Goal: Task Accomplishment & Management: Complete application form

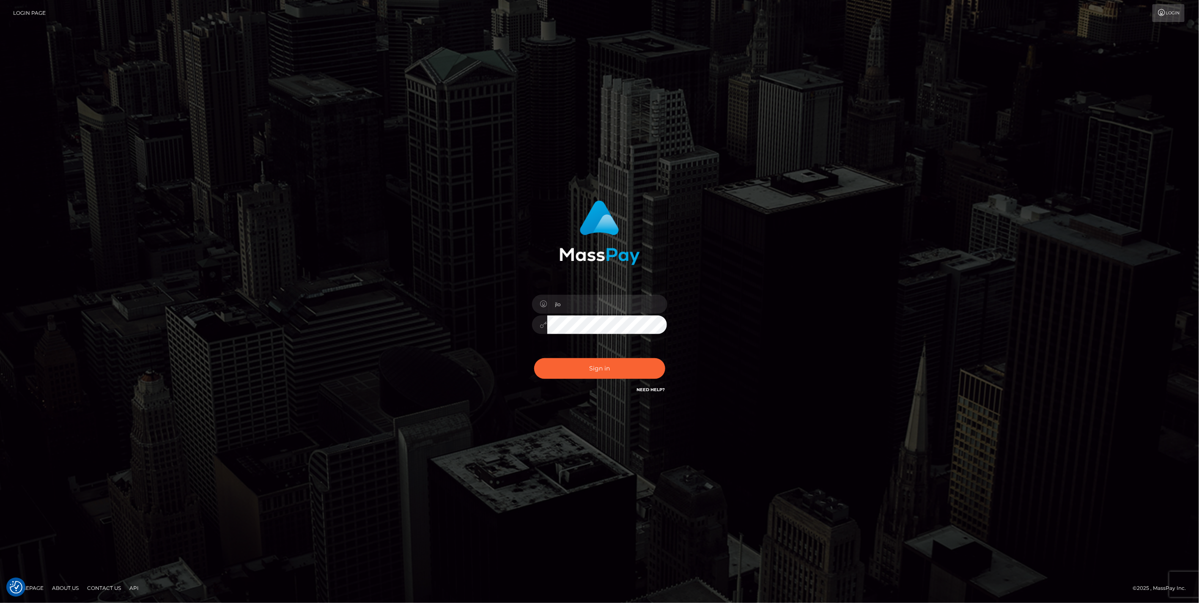
click at [979, 240] on div "jlo Sign in" at bounding box center [599, 302] width 1199 height 342
click at [609, 370] on button "Sign in" at bounding box center [599, 368] width 131 height 21
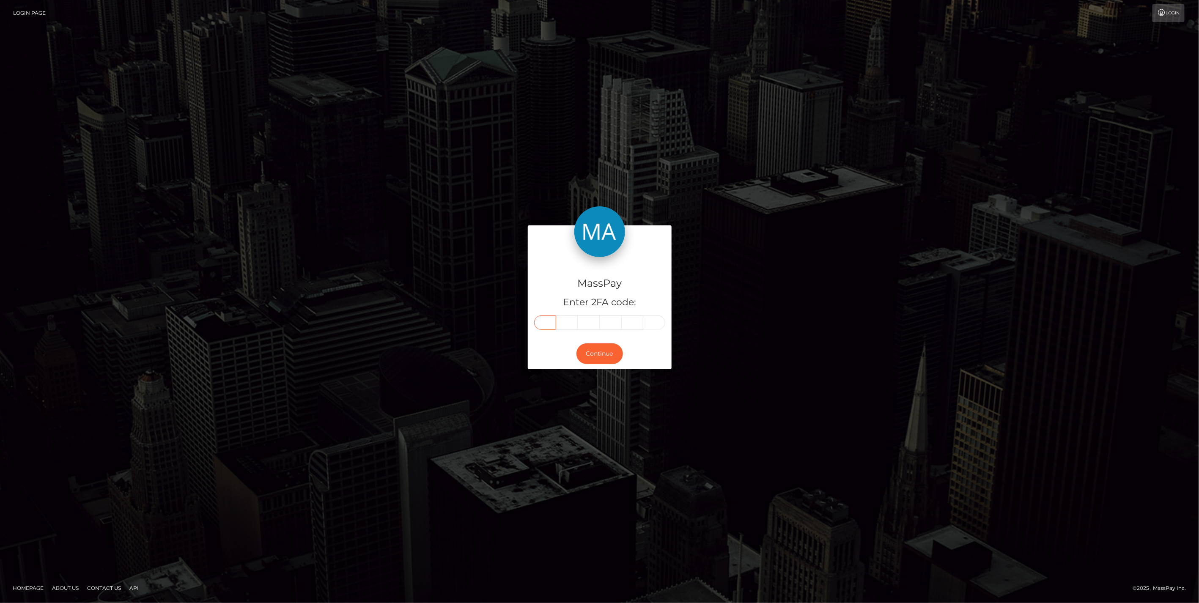
paste input "3"
type input "3"
type input "6"
type input "0"
type input "1"
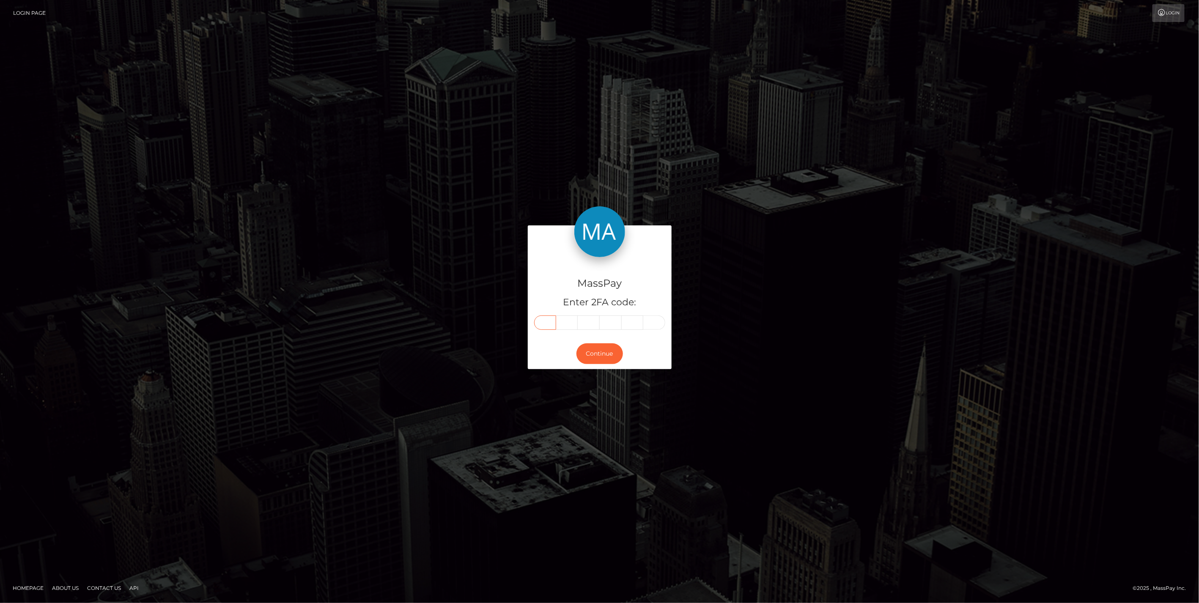
type input "5"
type input "1"
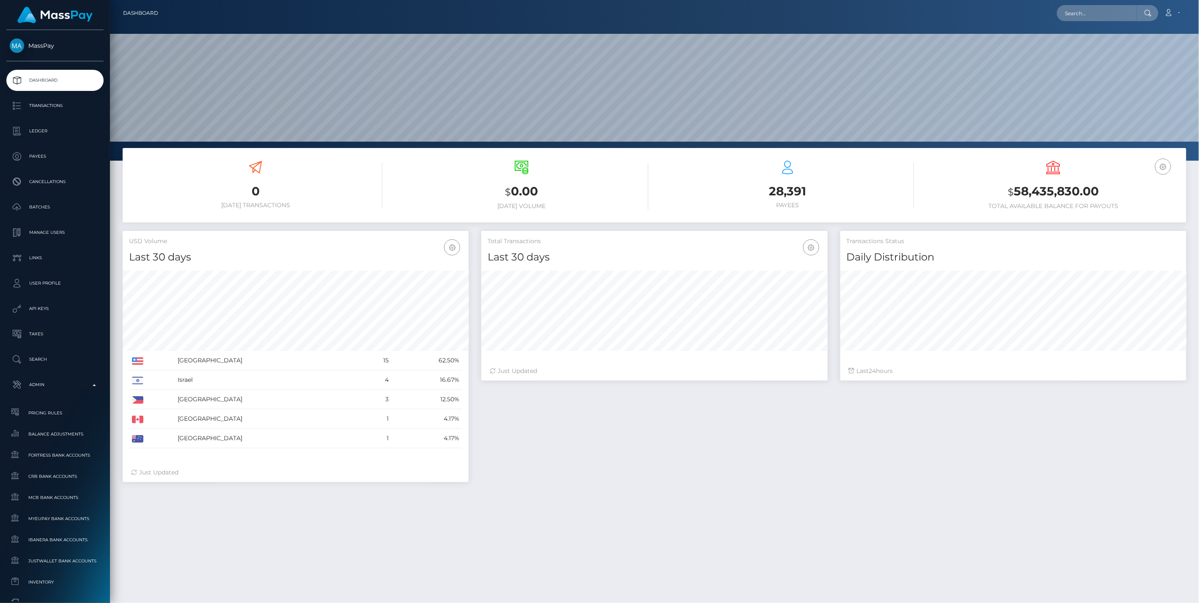
click at [48, 431] on span "Balance Adjustments" at bounding box center [55, 434] width 91 height 10
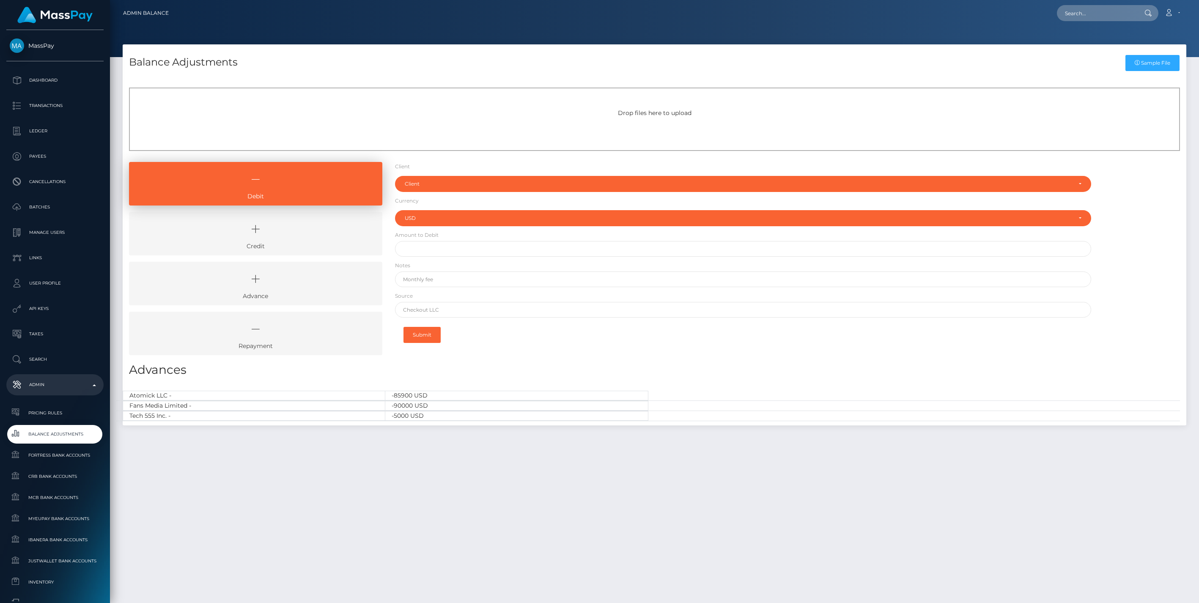
select select "USD"
click at [302, 237] on icon at bounding box center [256, 229] width 234 height 25
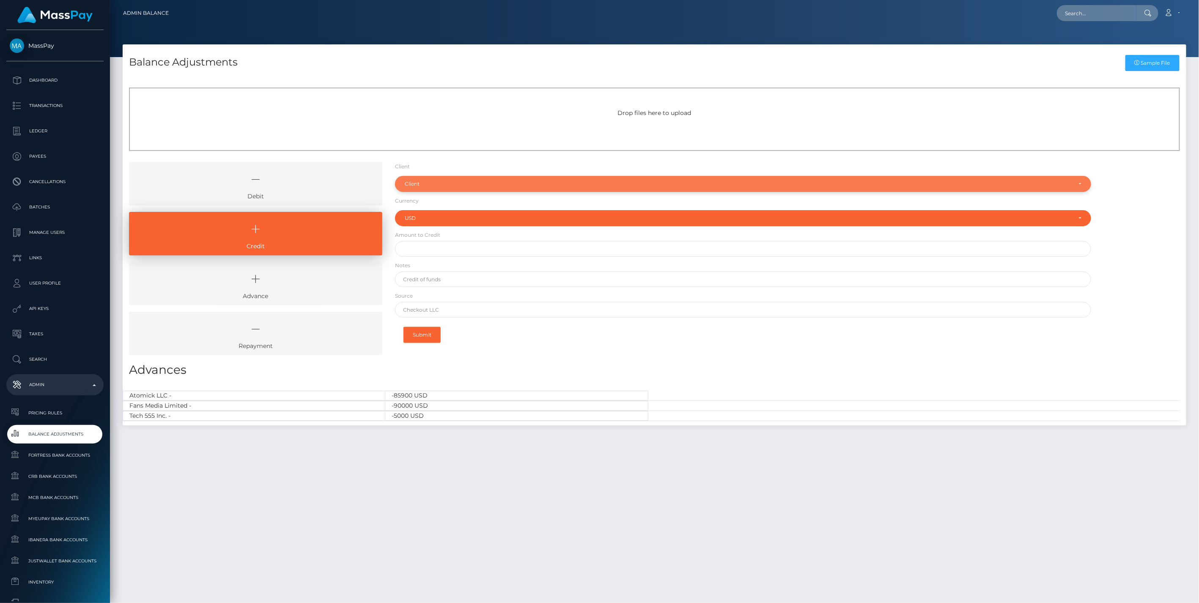
click at [424, 181] on div "Client" at bounding box center [738, 184] width 667 height 7
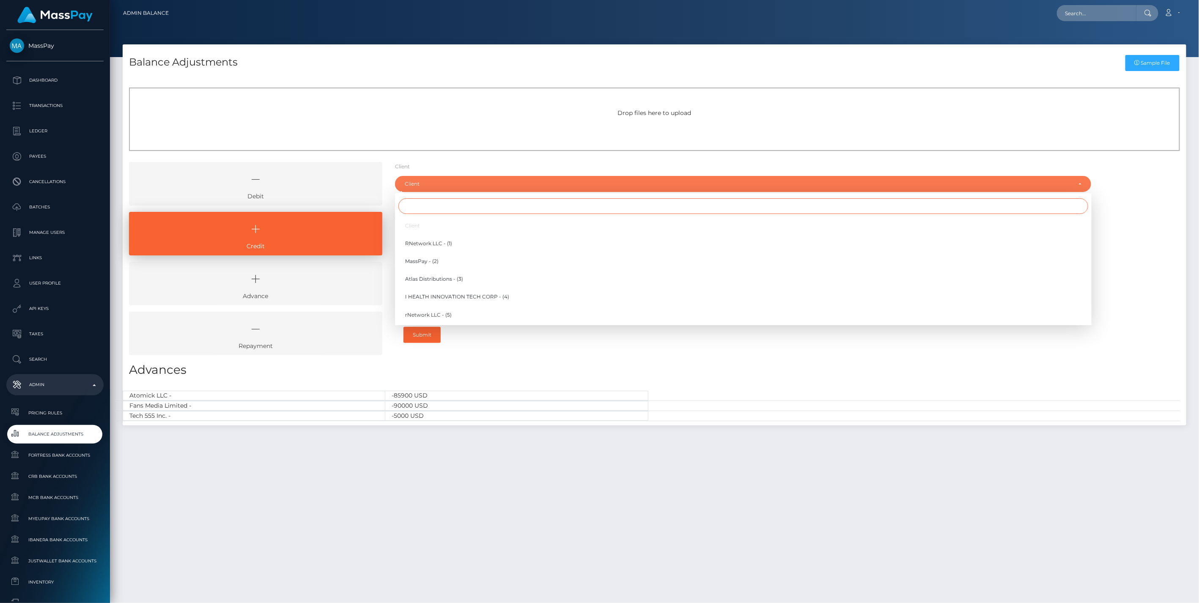
click at [420, 206] on input "Search" at bounding box center [743, 206] width 690 height 16
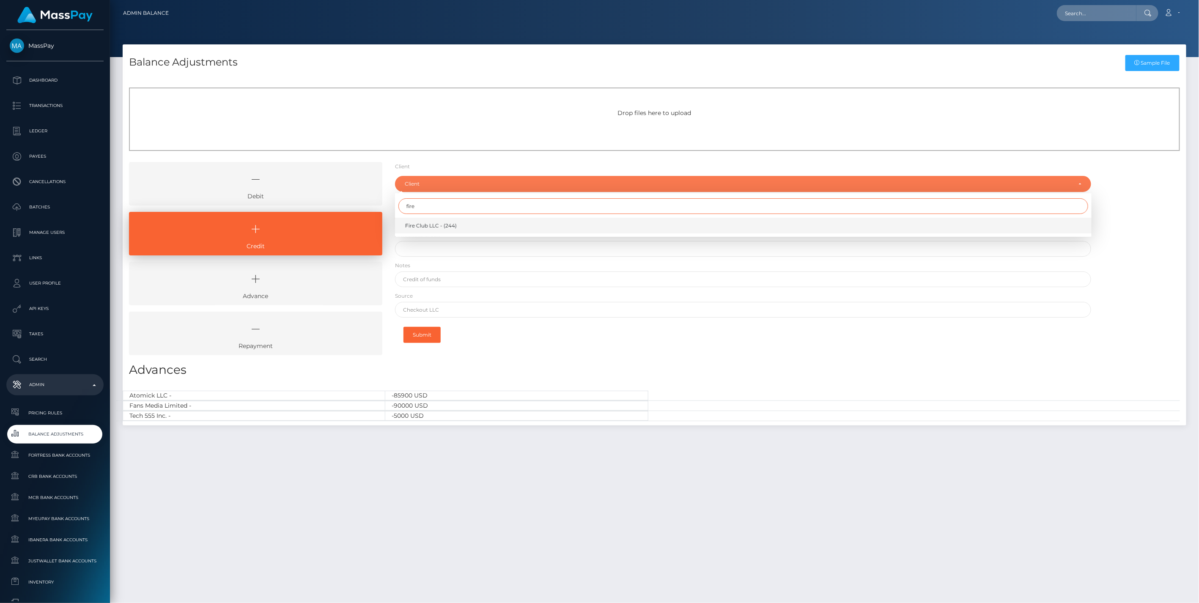
type input "fire"
click at [453, 228] on span "Fire Club LLC - (244)" at bounding box center [431, 226] width 52 height 8
select select "244"
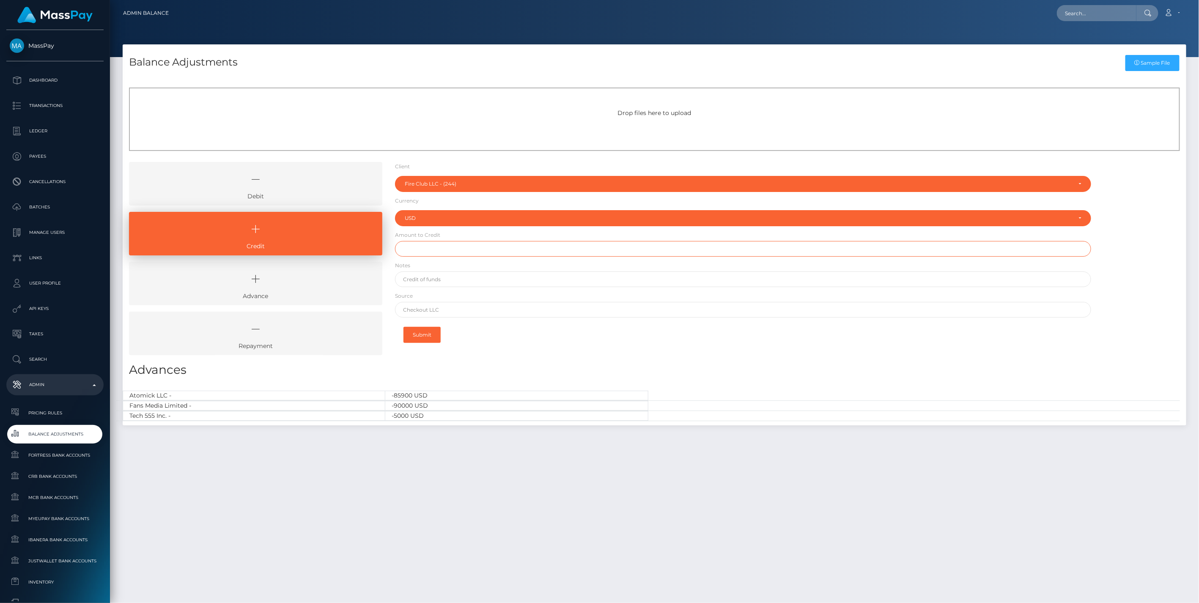
click at [417, 253] on input "text" at bounding box center [743, 249] width 697 height 16
type input "$1,000.00"
click at [438, 314] on input "text" at bounding box center [743, 310] width 697 height 16
paste input "PNC Bank"
type input "PNC Bank"
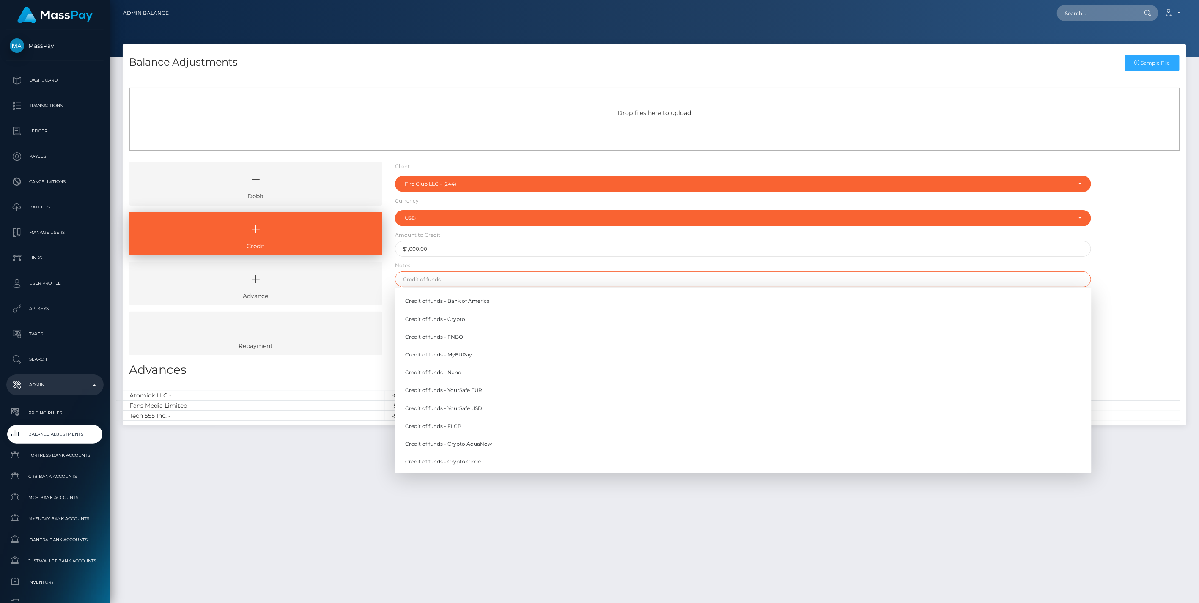
click at [415, 281] on input "text" at bounding box center [743, 280] width 697 height 16
click at [451, 335] on link "Credit of funds - FNBO" at bounding box center [743, 337] width 697 height 16
click at [475, 278] on input "Credit of funds - FNBO" at bounding box center [743, 280] width 697 height 16
type input "Credit of funds - FNBO 9/8/25"
click at [1143, 243] on div "Debit Credit Advance Repayment" at bounding box center [655, 262] width 1064 height 200
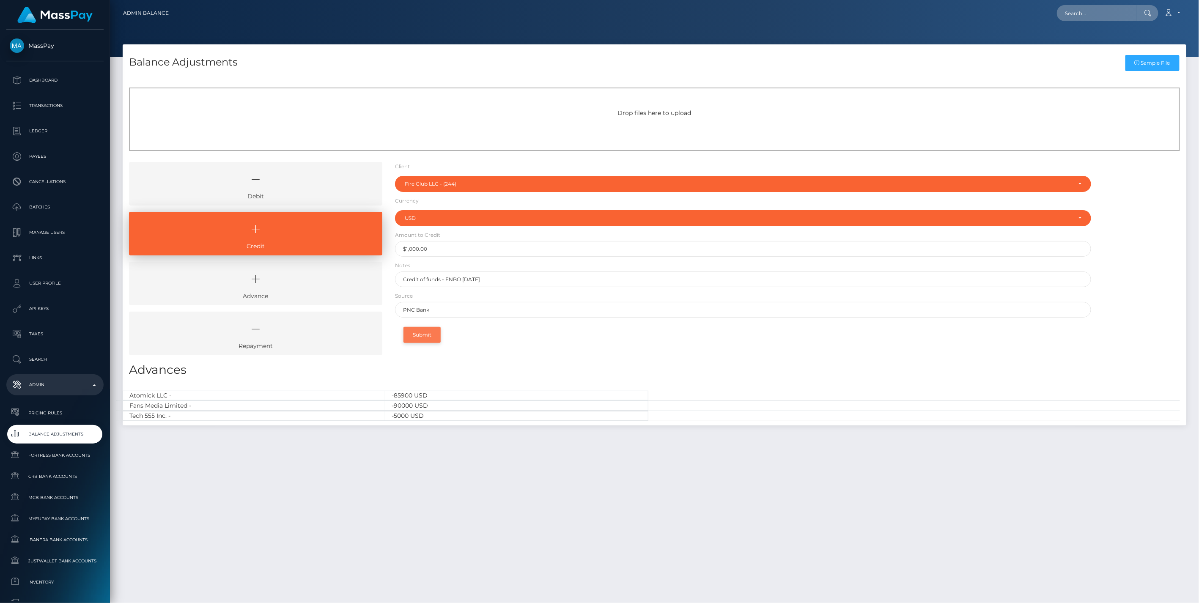
click at [428, 333] on button "Submit" at bounding box center [421, 335] width 37 height 16
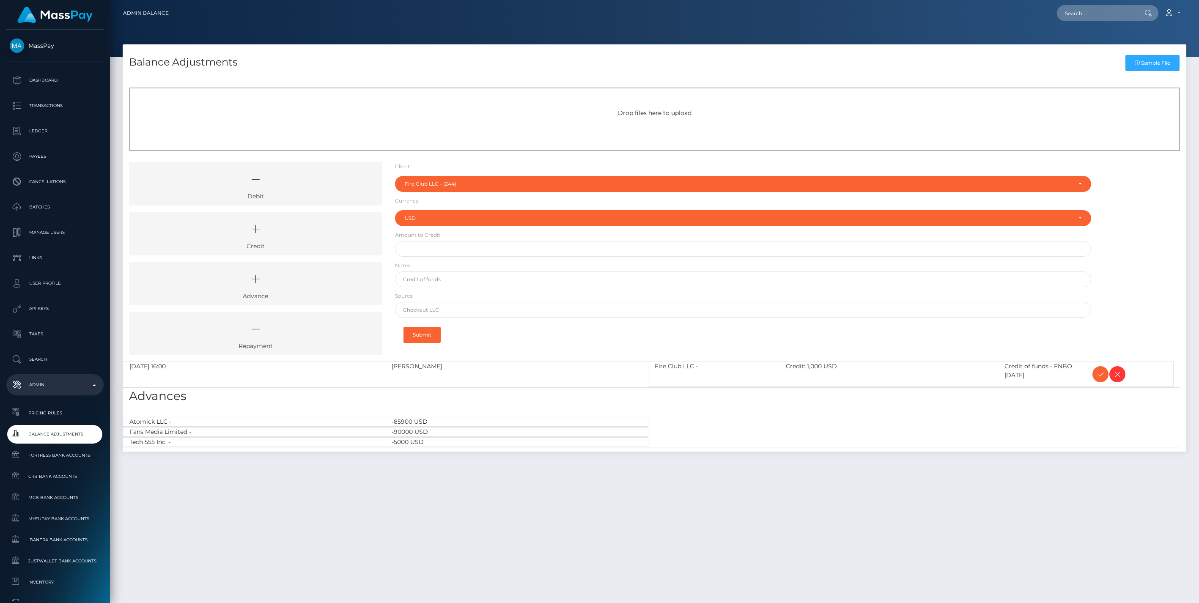
select select "244"
select select "USD"
click at [1099, 373] on icon at bounding box center [1100, 374] width 10 height 11
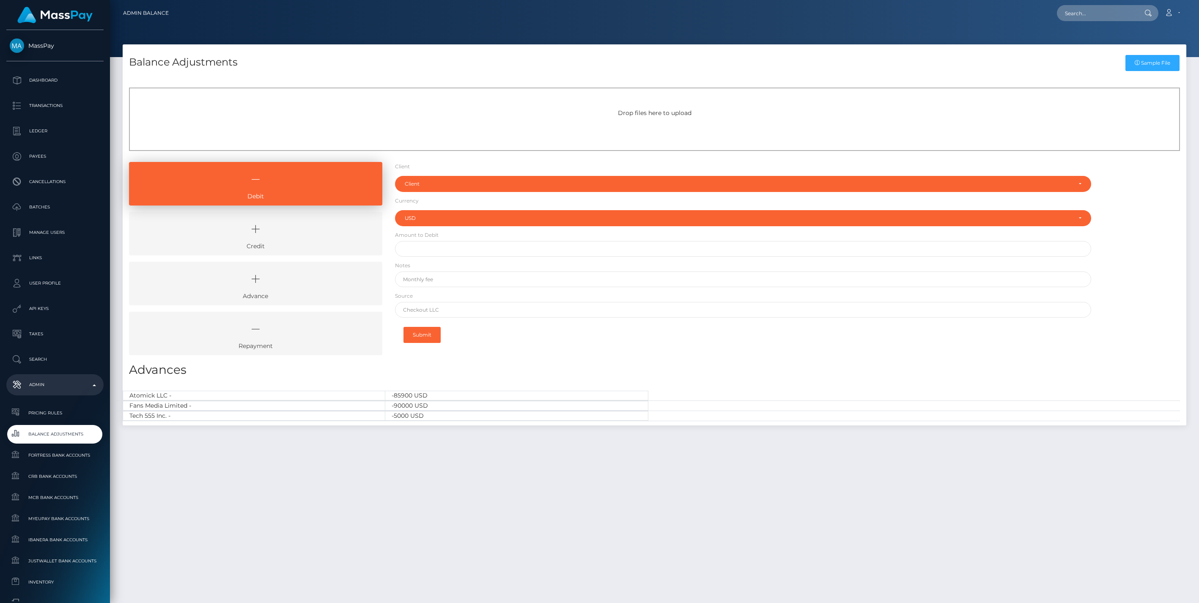
select select "USD"
click at [292, 238] on icon at bounding box center [256, 229] width 234 height 25
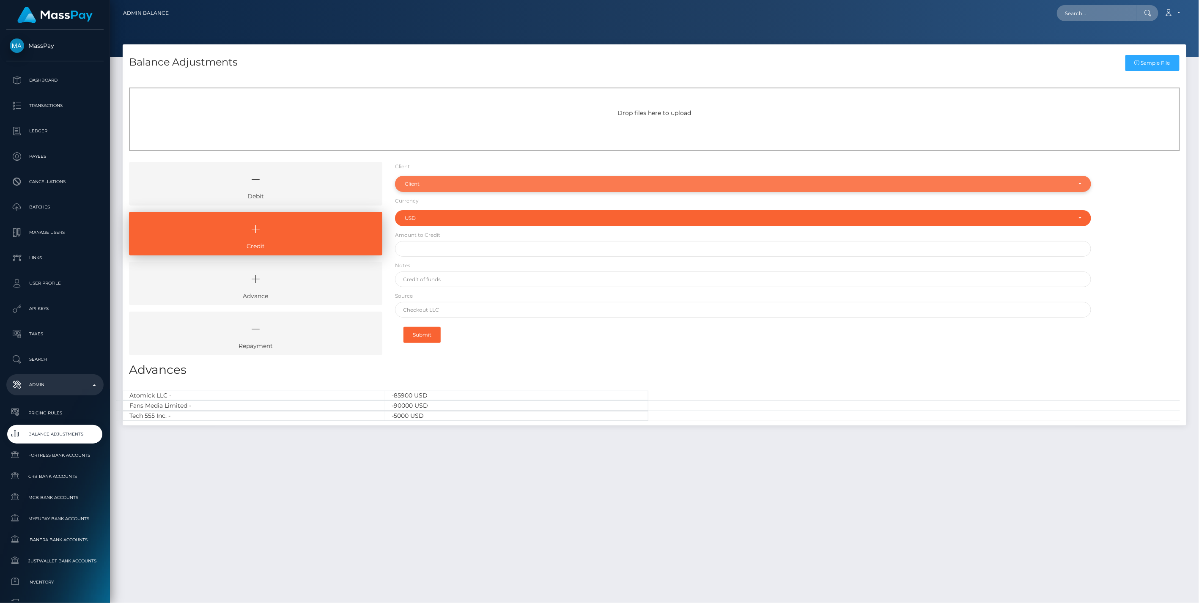
click at [435, 184] on div "Client" at bounding box center [738, 184] width 667 height 7
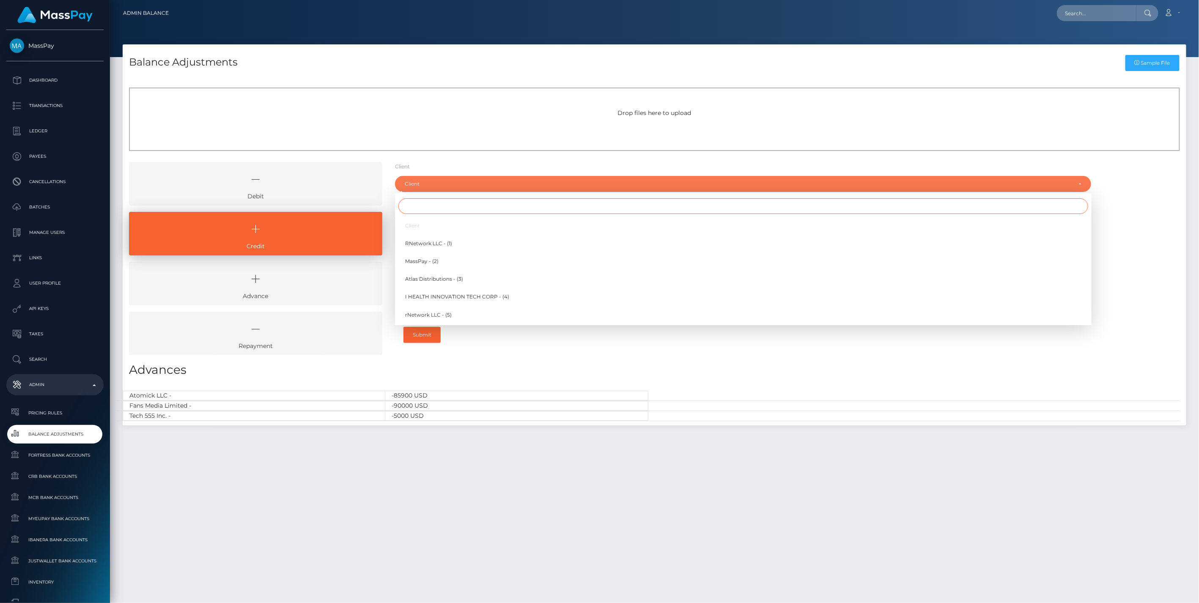
click at [426, 202] on input "Search" at bounding box center [743, 206] width 690 height 16
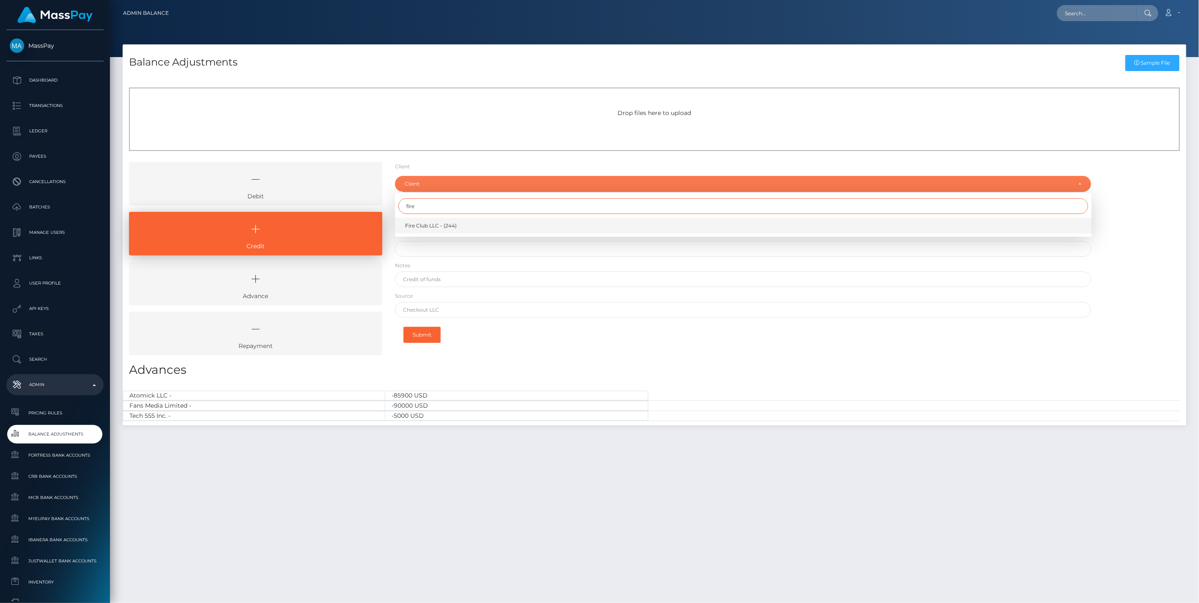
type input "fire"
click at [435, 227] on span "Fire Club LLC - (244)" at bounding box center [431, 226] width 52 height 8
select select "244"
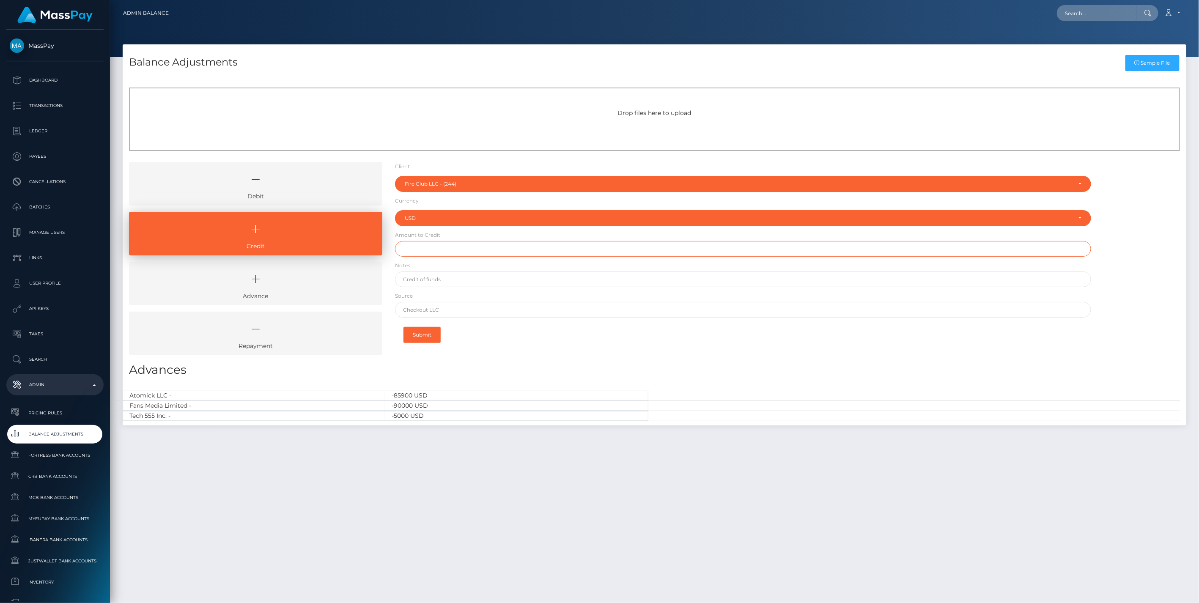
click at [428, 250] on input "text" at bounding box center [743, 249] width 697 height 16
type input "$500.00"
click at [438, 278] on input "text" at bounding box center [743, 280] width 697 height 16
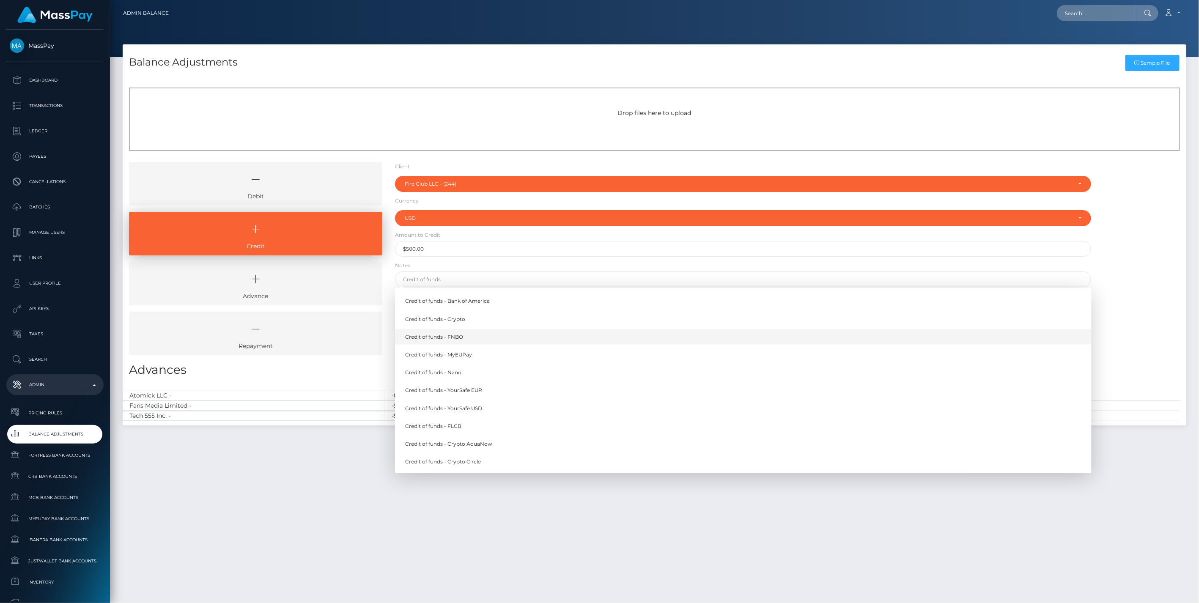
click at [450, 337] on link "Credit of funds - FNBO" at bounding box center [743, 337] width 697 height 16
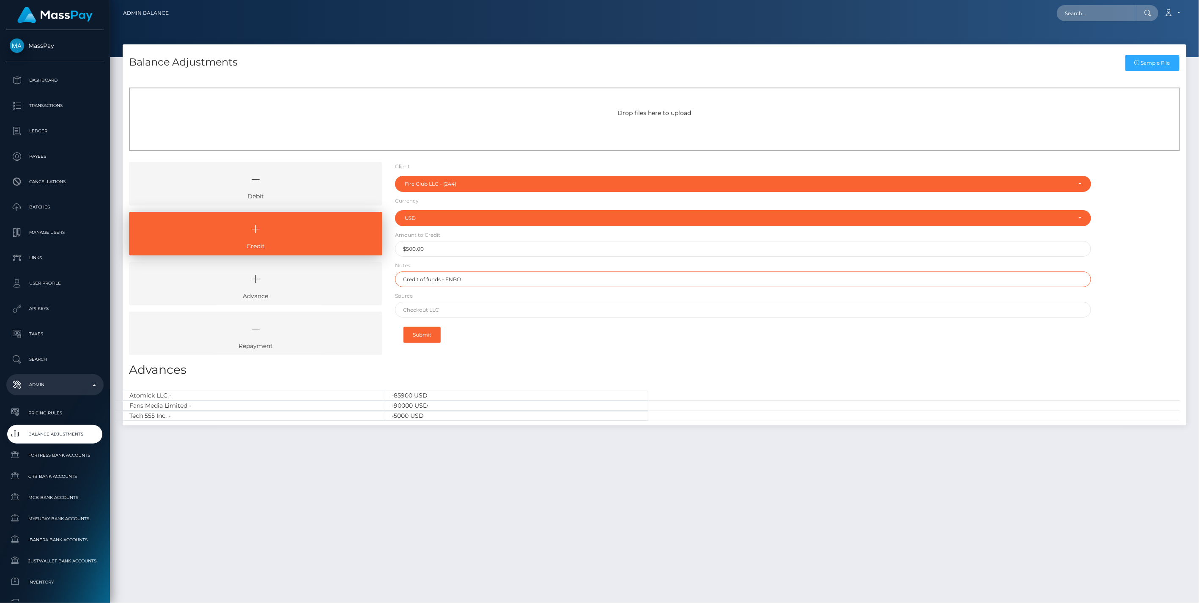
click at [492, 278] on input "Credit of funds - FNBO" at bounding box center [743, 280] width 697 height 16
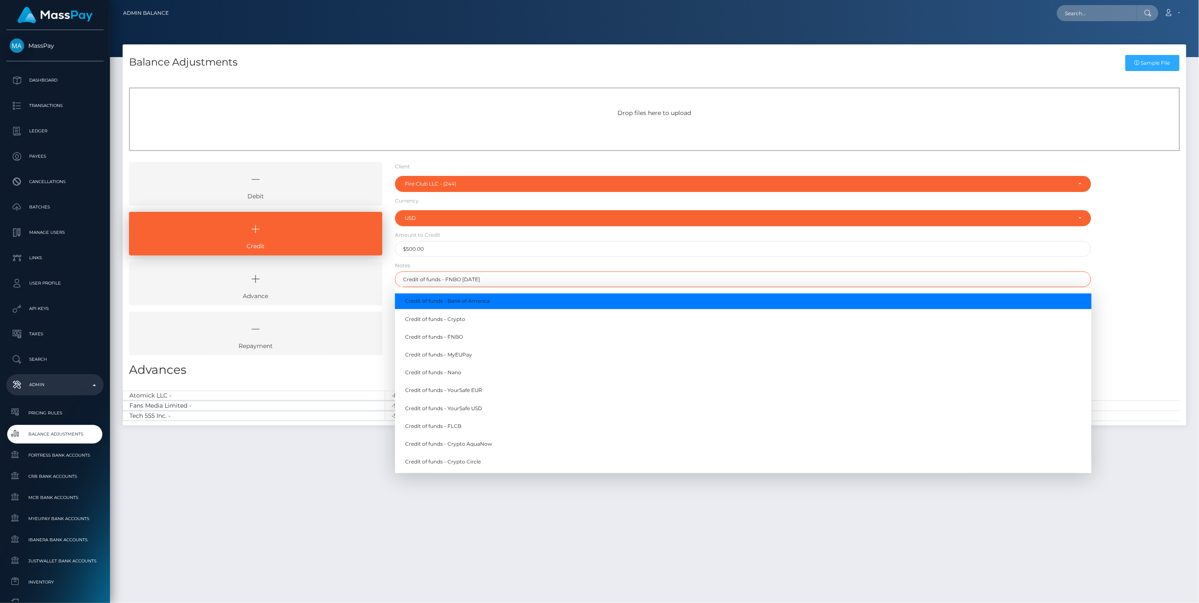
type input "Credit of funds - FNBO 9/8/25"
click at [1158, 256] on div "Debit Credit Advance Repayment" at bounding box center [655, 262] width 1064 height 200
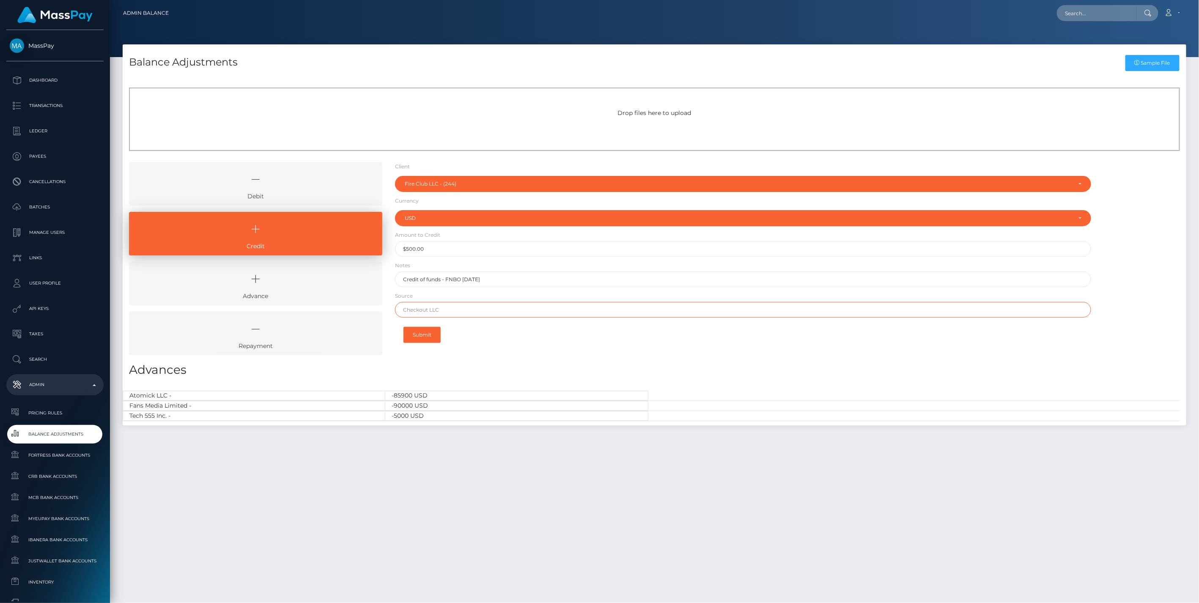
click at [441, 307] on input "text" at bounding box center [743, 310] width 697 height 16
type input "PNC Bank"
click at [431, 335] on button "Submit" at bounding box center [421, 335] width 37 height 16
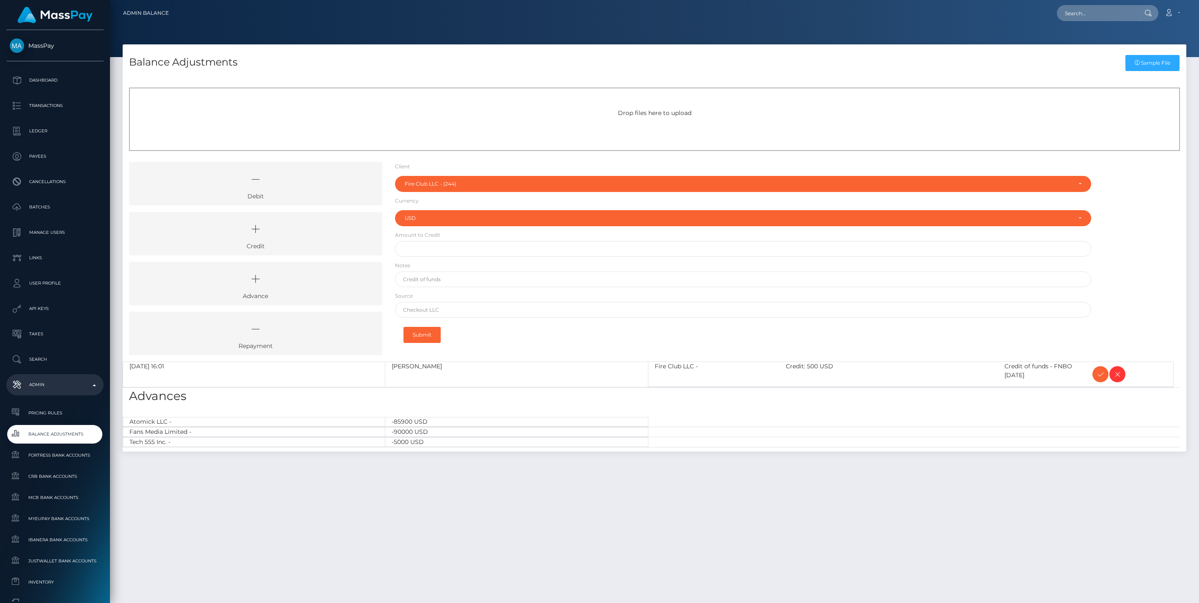
select select "244"
select select "USD"
click at [1097, 375] on icon at bounding box center [1100, 374] width 10 height 11
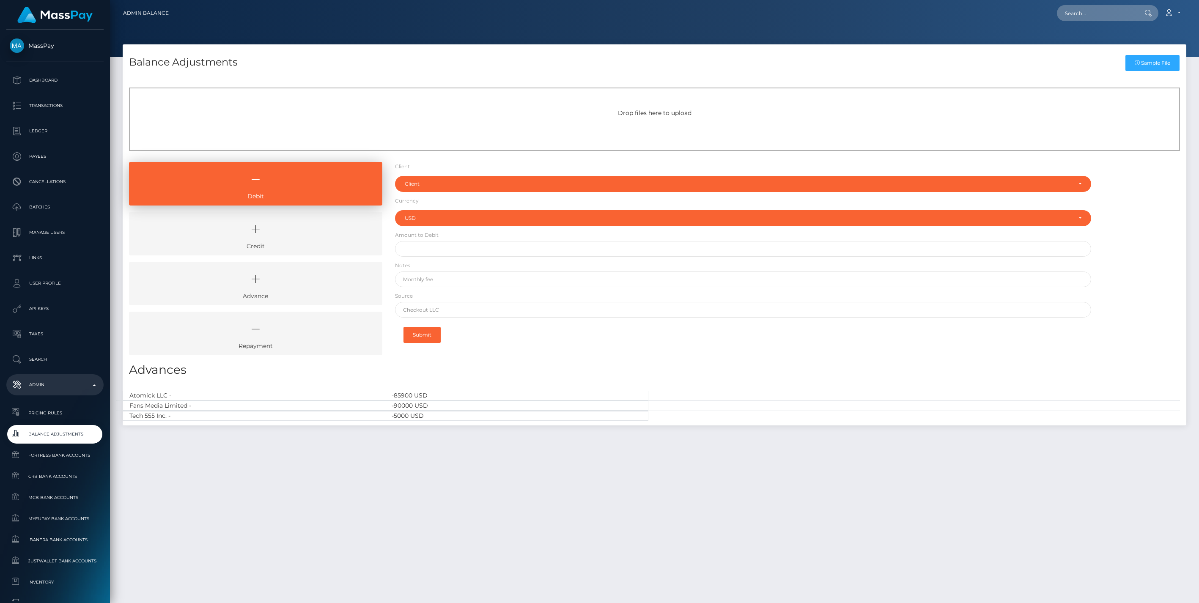
select select "USD"
drag, startPoint x: 0, startPoint y: 0, endPoint x: 302, endPoint y: 239, distance: 384.8
click at [302, 239] on icon at bounding box center [256, 229] width 234 height 25
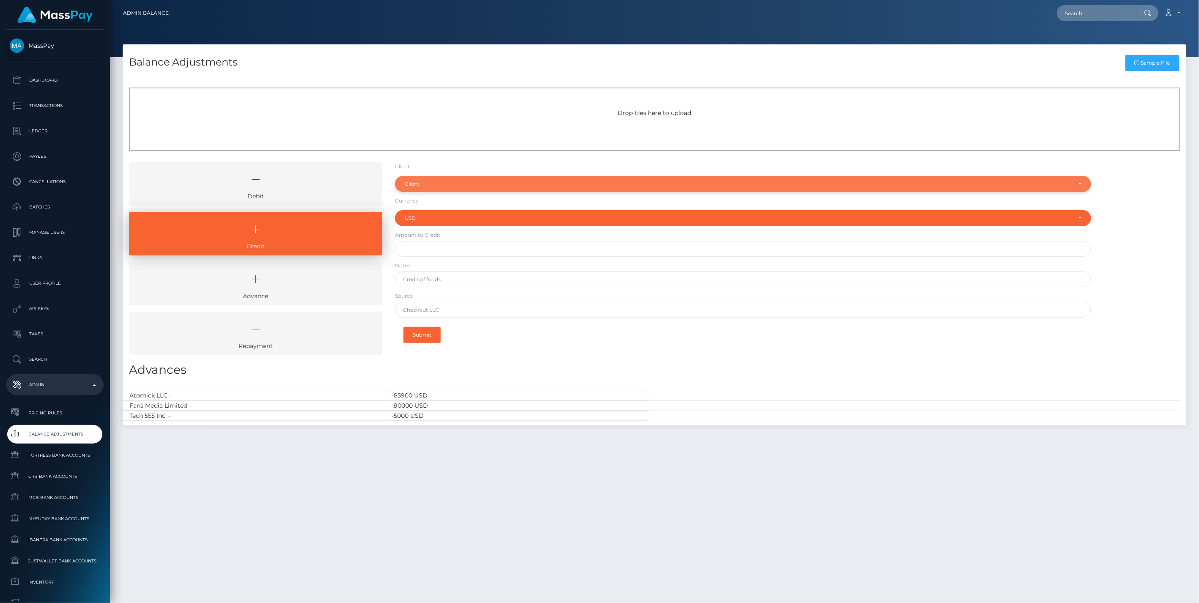
click at [428, 184] on div "Client" at bounding box center [738, 184] width 667 height 7
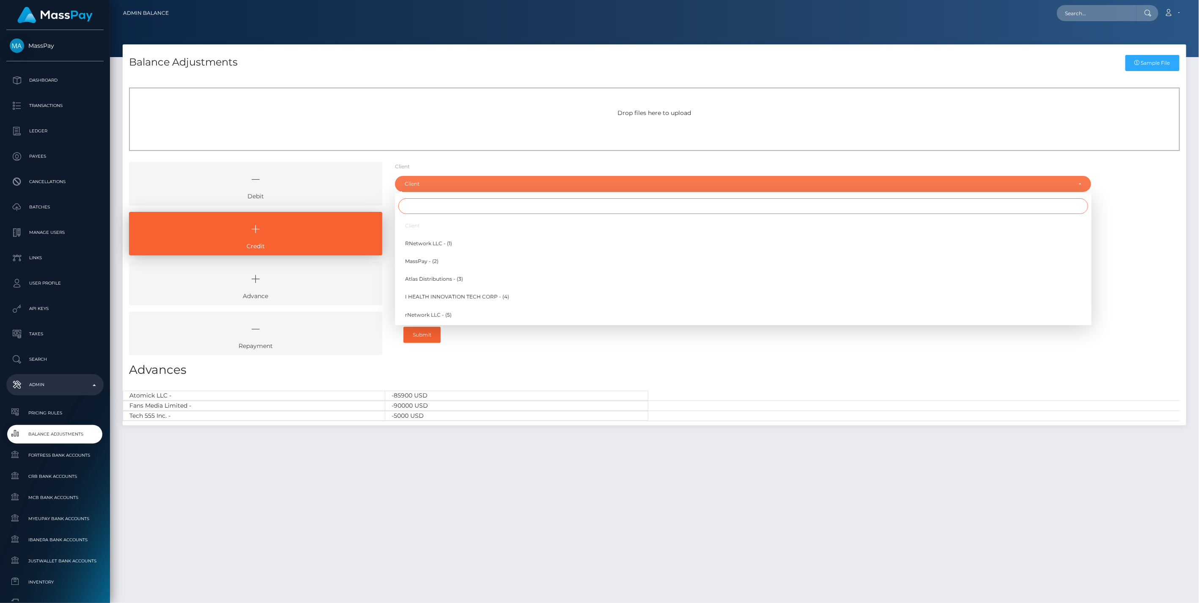
click at [424, 206] on input "Search" at bounding box center [743, 206] width 690 height 16
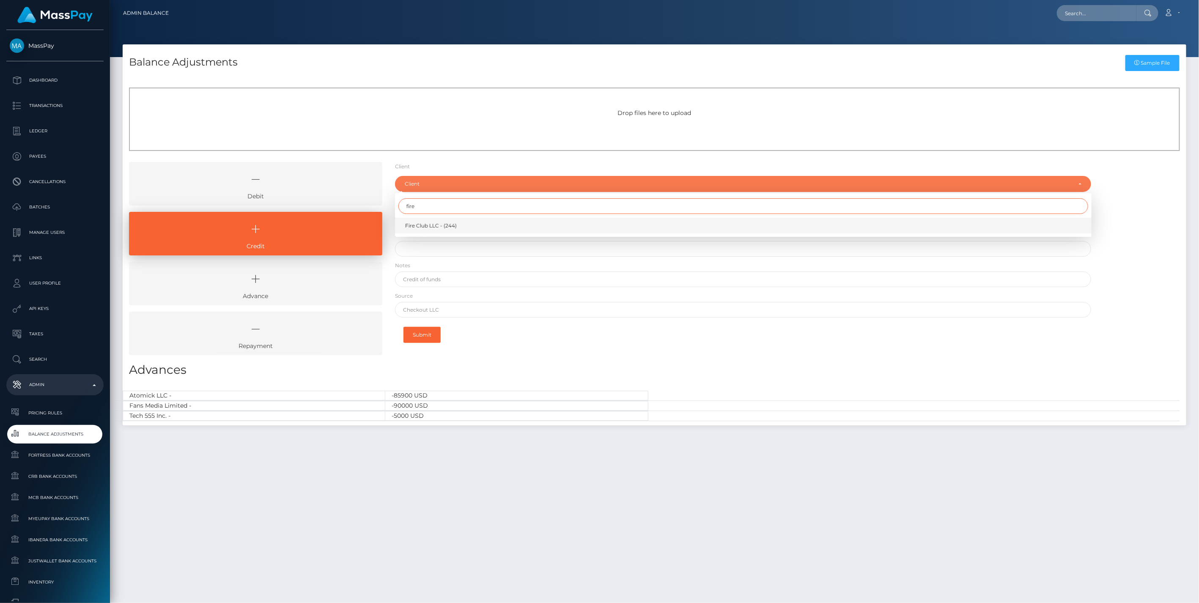
type input "fire"
click at [436, 222] on span "Fire Club LLC - (244)" at bounding box center [431, 226] width 52 height 8
select select "244"
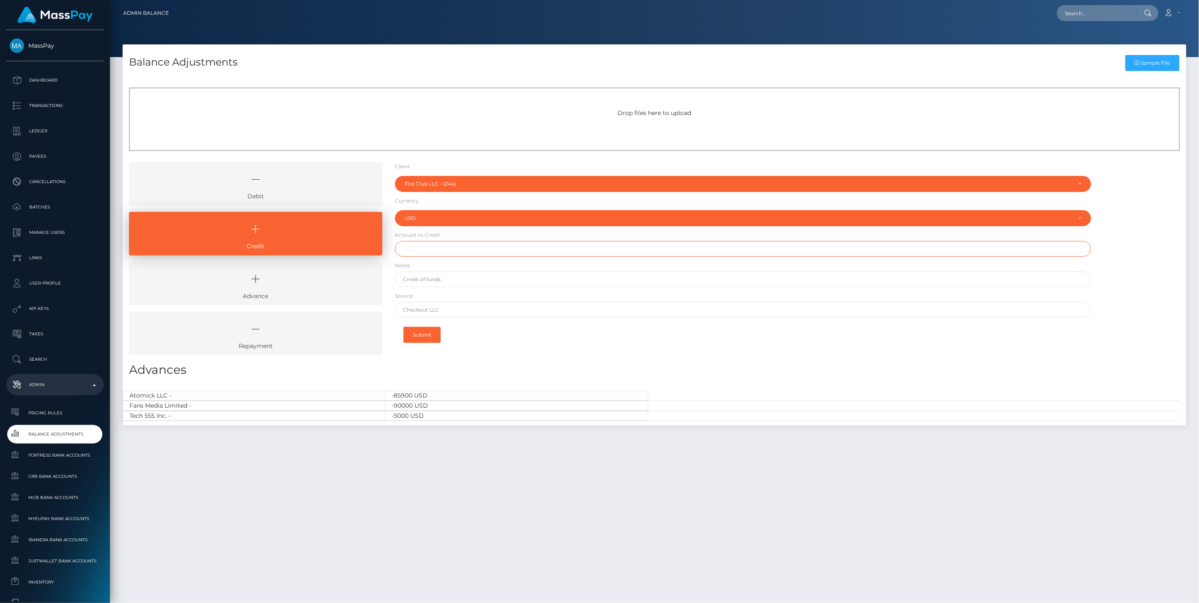
click at [429, 246] on input "text" at bounding box center [743, 249] width 697 height 16
type input "$1,500.00"
click at [432, 280] on input "text" at bounding box center [743, 280] width 697 height 16
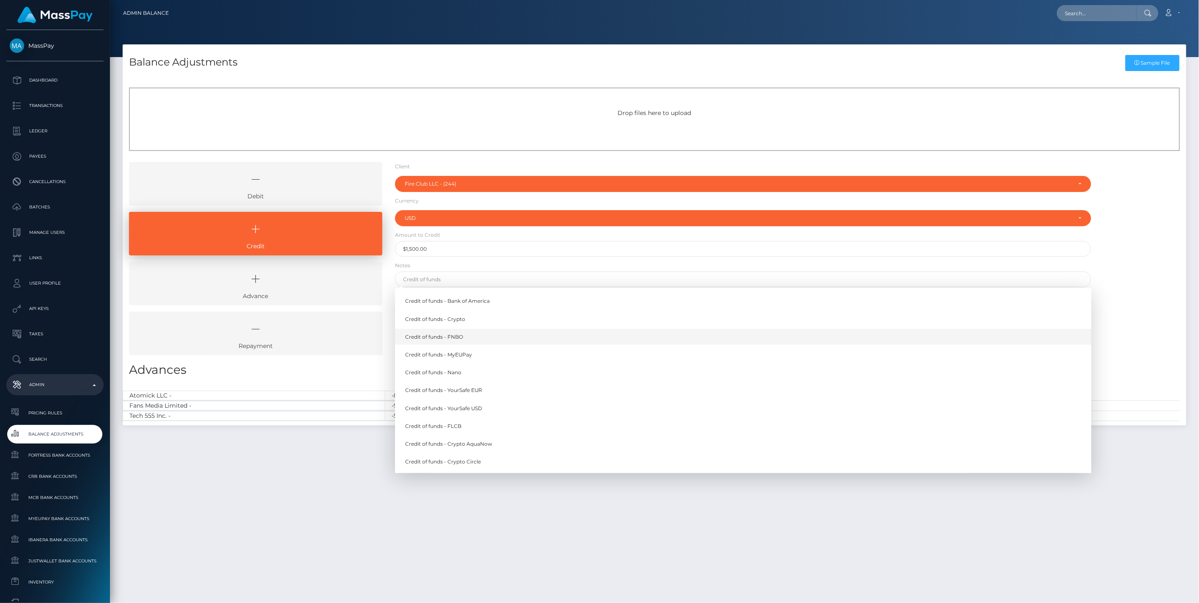
click at [443, 338] on link "Credit of funds - FNBO" at bounding box center [743, 337] width 697 height 16
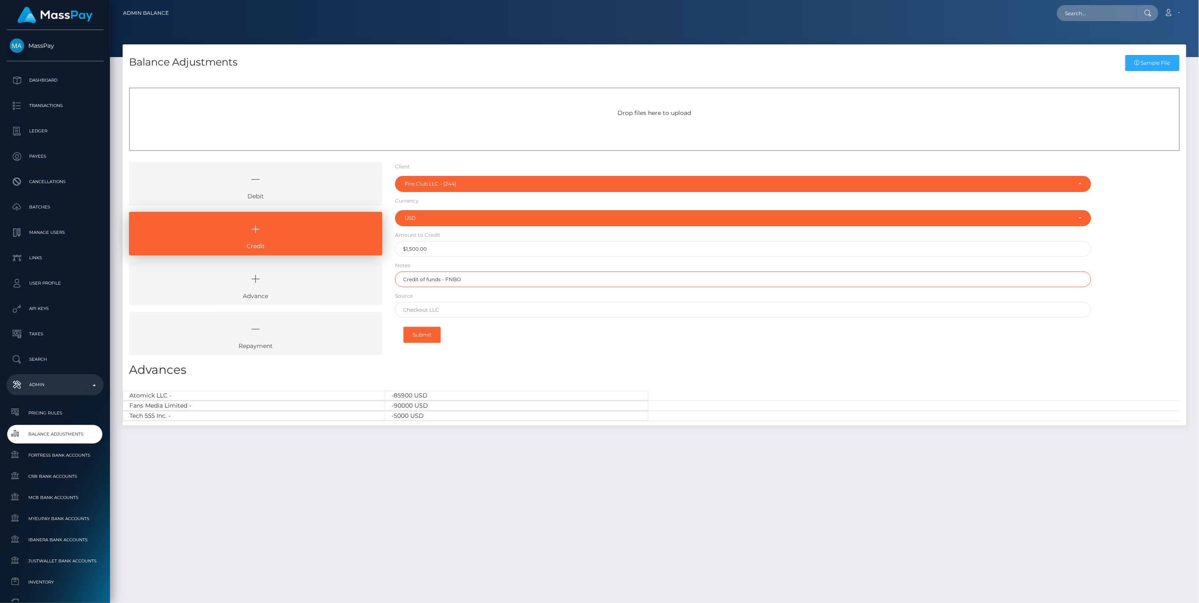
click at [494, 276] on input "Credit of funds - FNBO" at bounding box center [743, 280] width 697 height 16
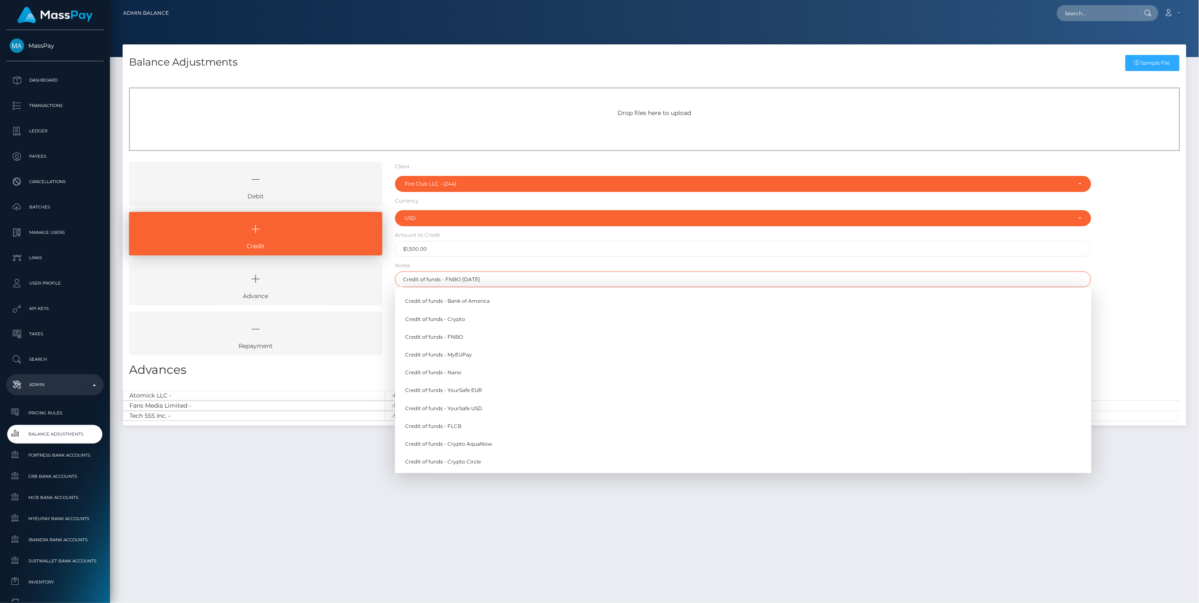
type input "Credit of funds - FNBO 9/9/25"
click at [1152, 289] on div "Debit Credit Advance Repayment" at bounding box center [655, 262] width 1064 height 200
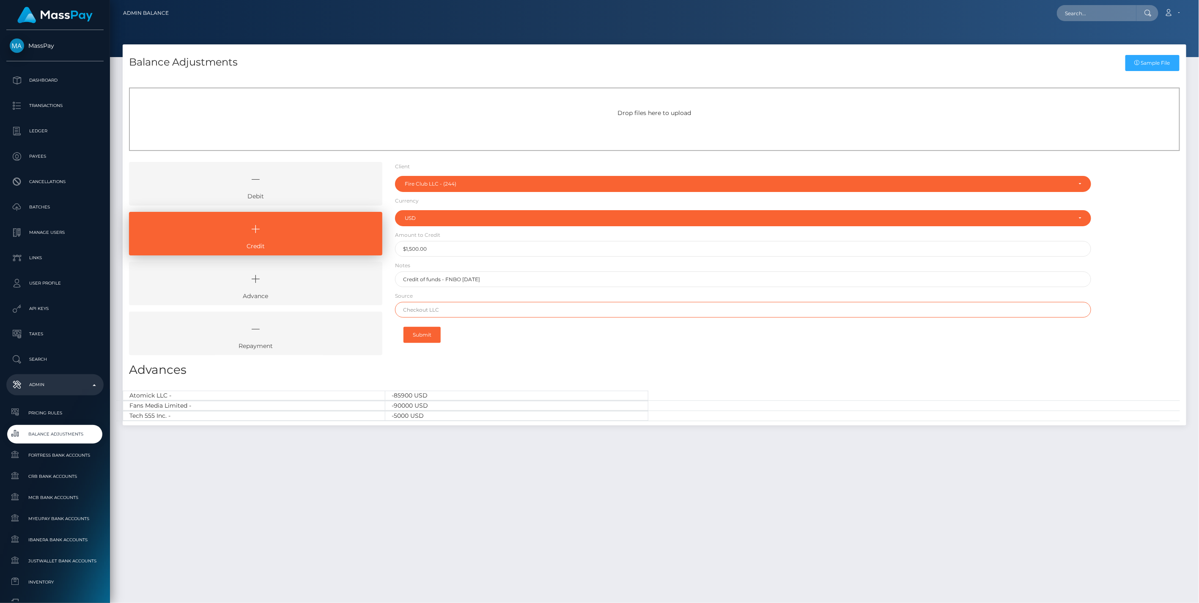
click at [481, 310] on input "text" at bounding box center [743, 310] width 697 height 16
paste input "PNC Bank"
type input "PNC Bank"
click at [422, 335] on button "Submit" at bounding box center [421, 335] width 37 height 16
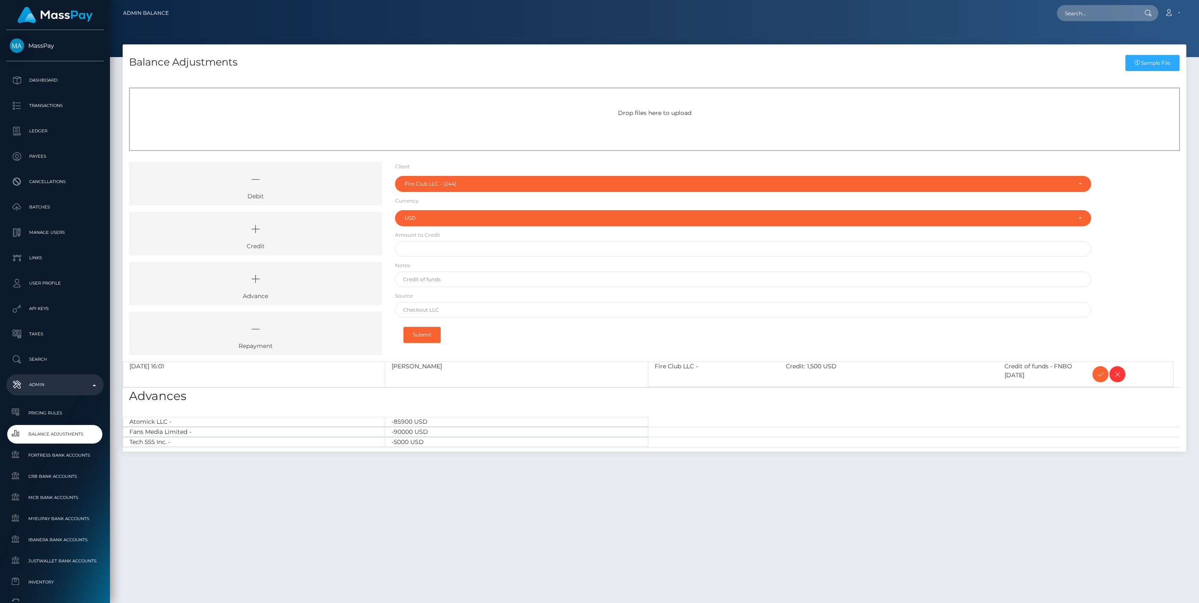
select select "244"
select select "USD"
click at [1097, 375] on icon at bounding box center [1100, 374] width 10 height 11
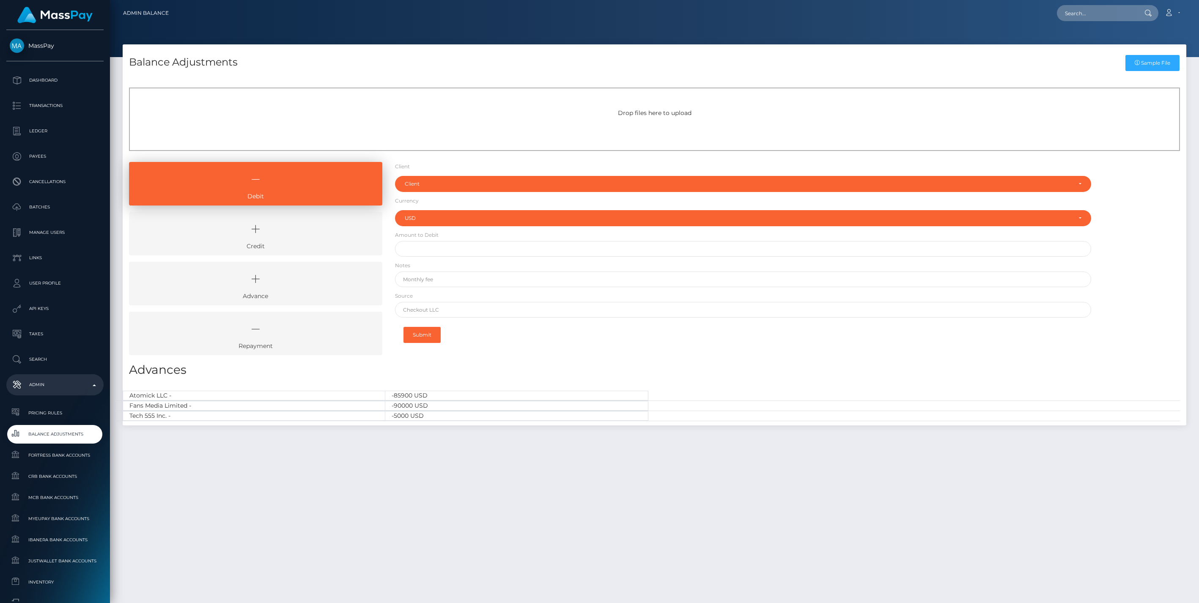
select select "USD"
drag, startPoint x: 285, startPoint y: 238, endPoint x: 315, endPoint y: 226, distance: 32.3
click at [285, 238] on icon at bounding box center [256, 229] width 234 height 25
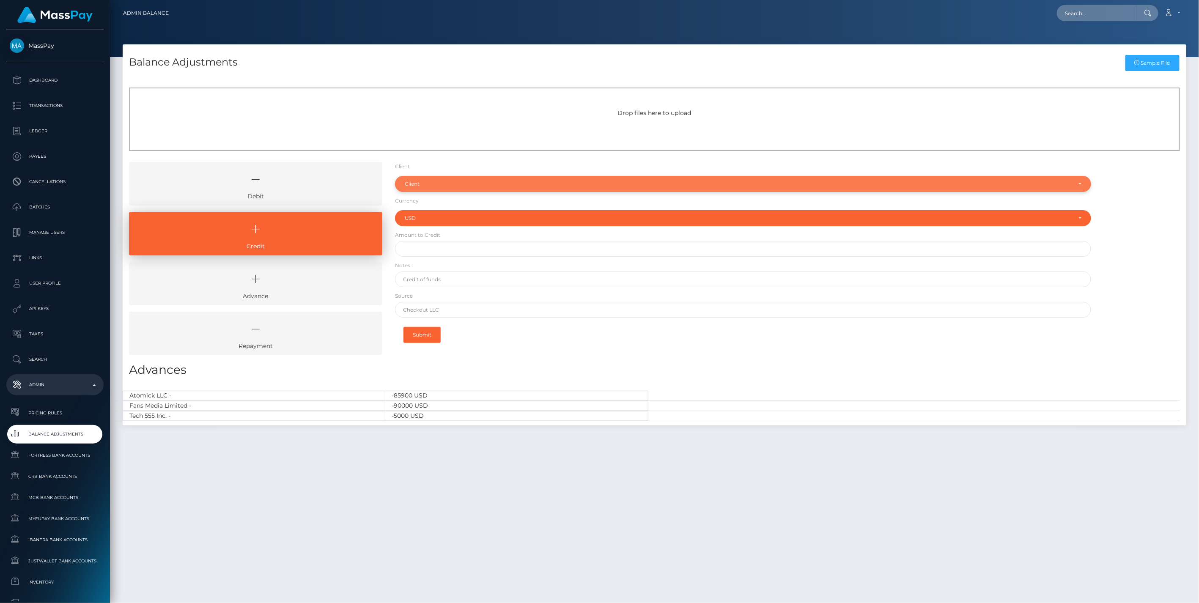
click at [429, 181] on div "Client" at bounding box center [738, 184] width 667 height 7
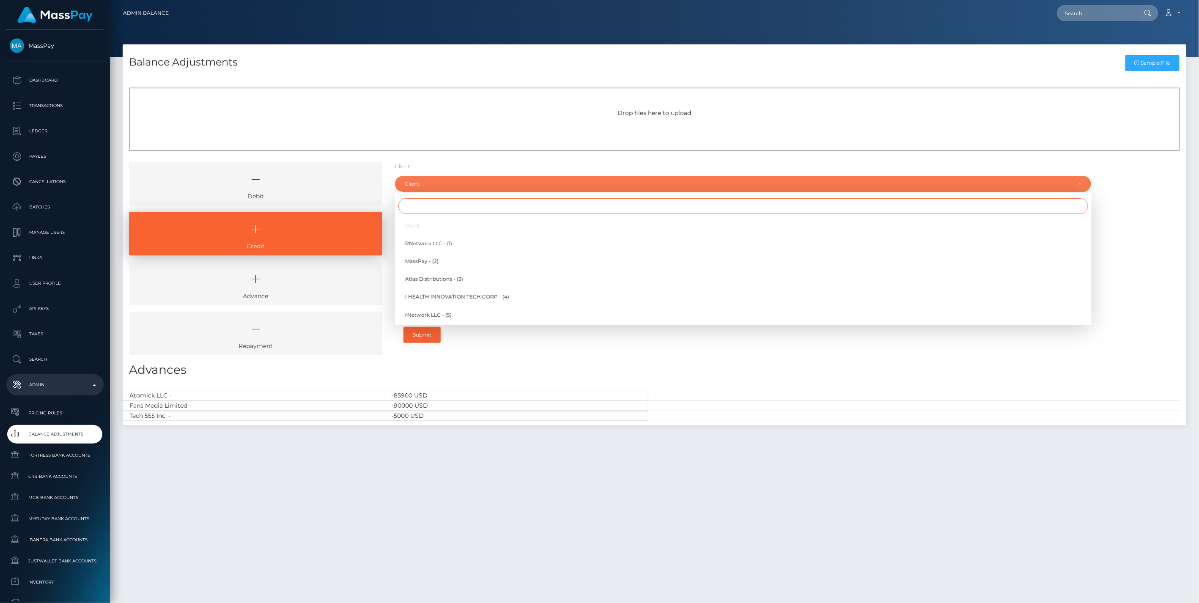
click at [420, 206] on input "Search" at bounding box center [743, 206] width 690 height 16
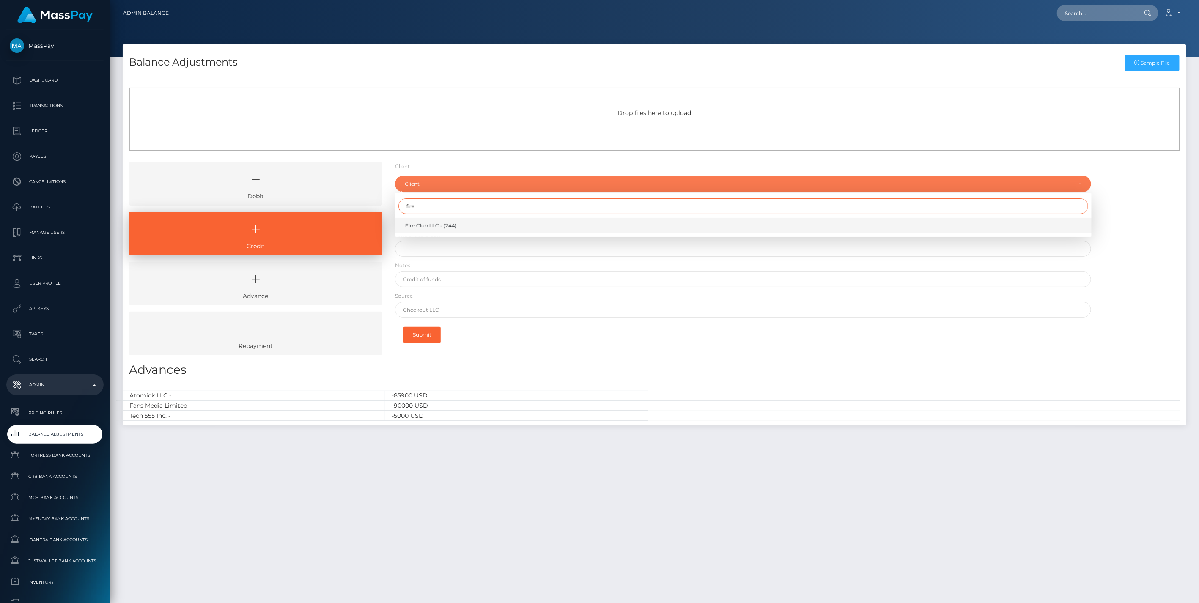
type input "fire"
click at [436, 225] on span "Fire Club LLC - (244)" at bounding box center [431, 226] width 52 height 8
select select "244"
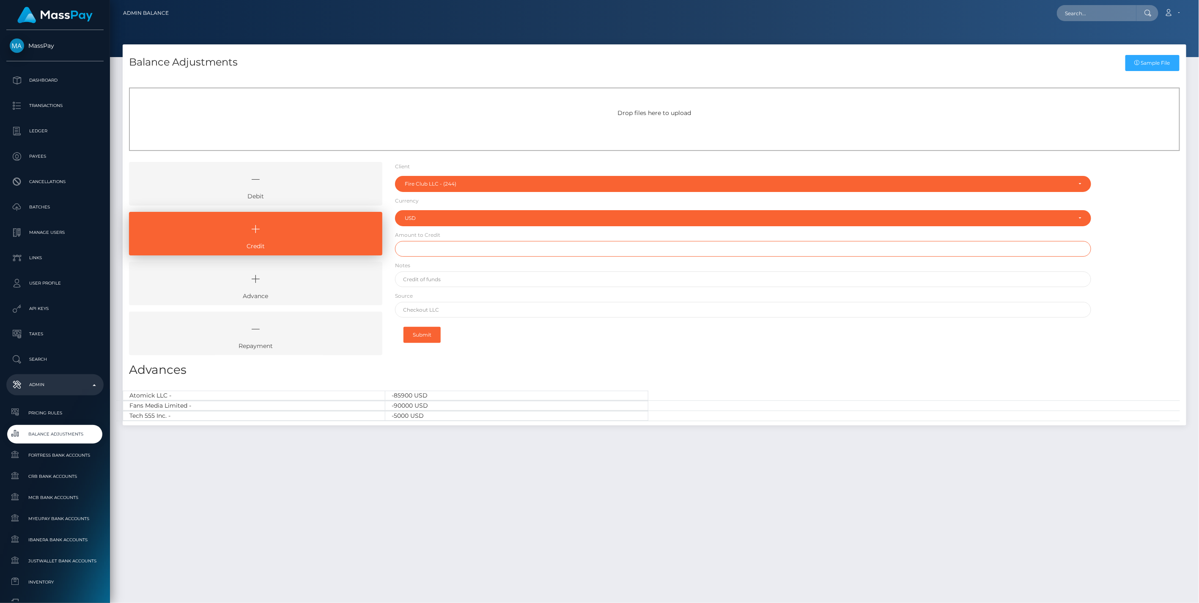
click at [417, 251] on input "text" at bounding box center [743, 249] width 697 height 16
type input "$1,000.00"
click at [436, 280] on input "text" at bounding box center [743, 280] width 697 height 16
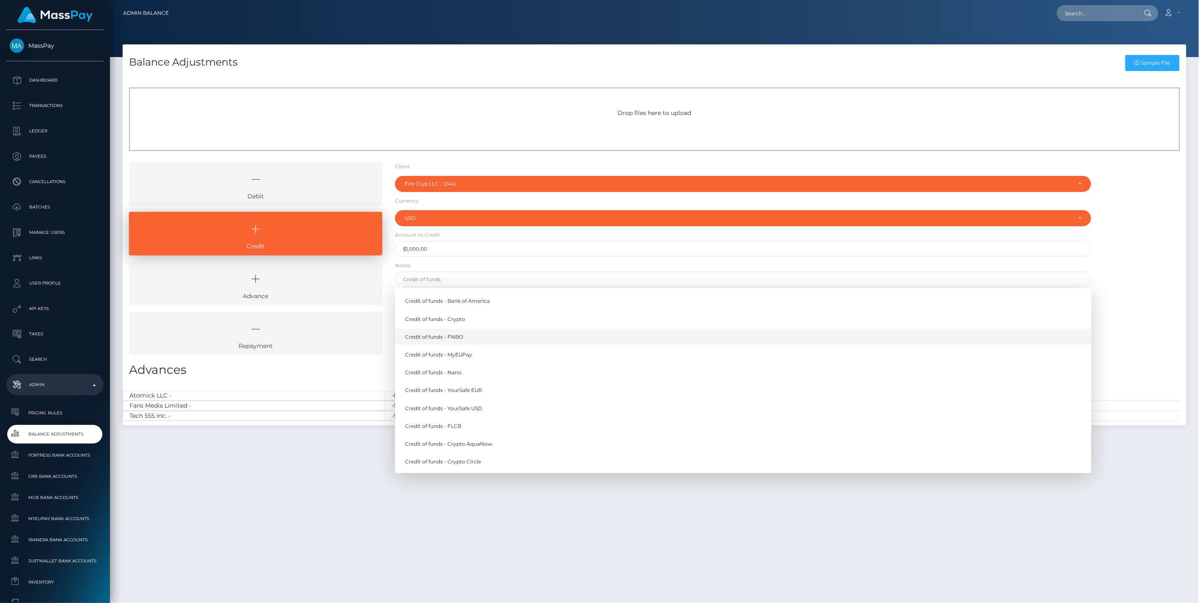
click at [455, 339] on link "Credit of funds - FNBO" at bounding box center [743, 337] width 697 height 16
click at [485, 280] on input "Credit of funds - FNBO" at bounding box center [743, 280] width 697 height 16
type input "Credit of funds - FNBO 9/12/25"
click at [1123, 241] on div "Debit Credit Advance Repayment" at bounding box center [655, 262] width 1064 height 200
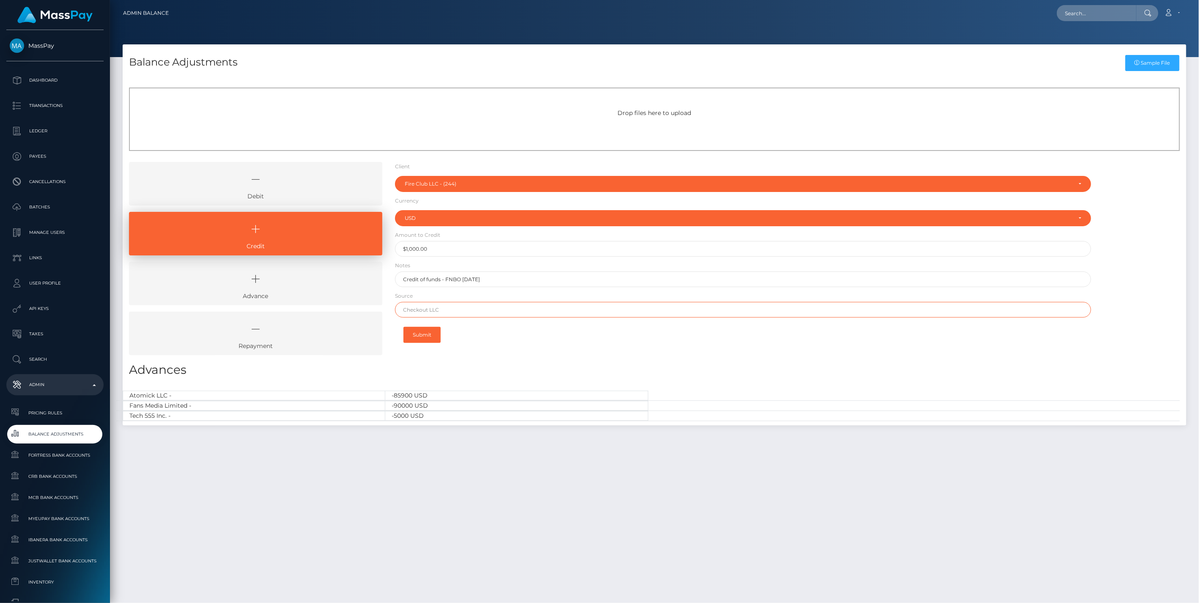
click at [436, 313] on input "text" at bounding box center [743, 310] width 697 height 16
paste input "P"
type input "PNC Bank"
click at [423, 331] on button "Submit" at bounding box center [421, 335] width 37 height 16
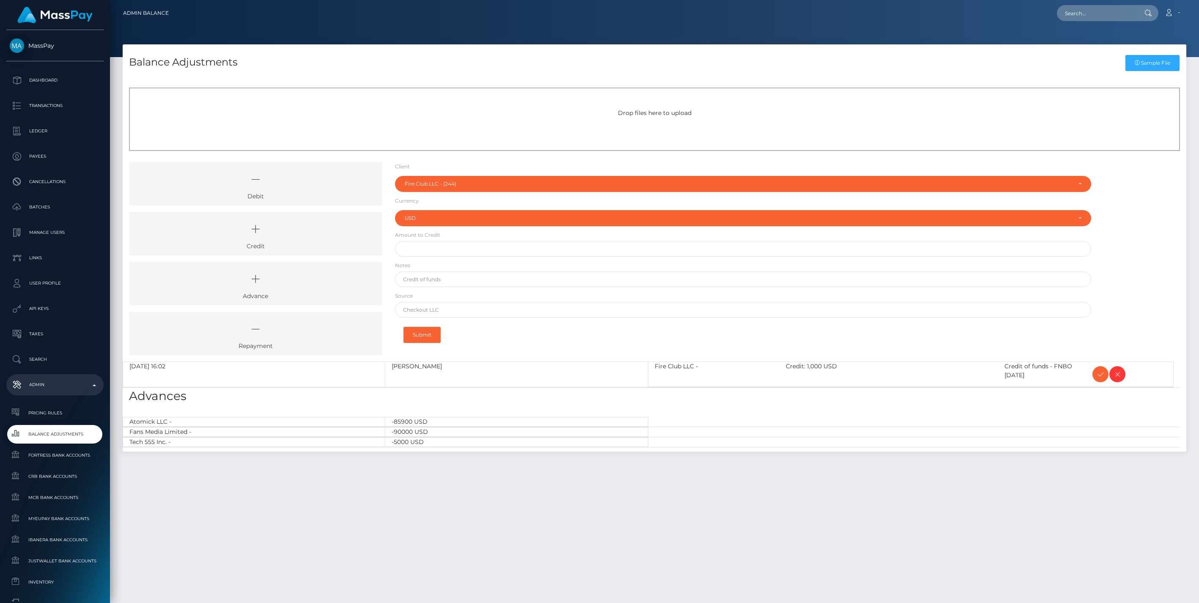
select select "244"
select select "USD"
click at [1097, 373] on icon at bounding box center [1100, 374] width 10 height 11
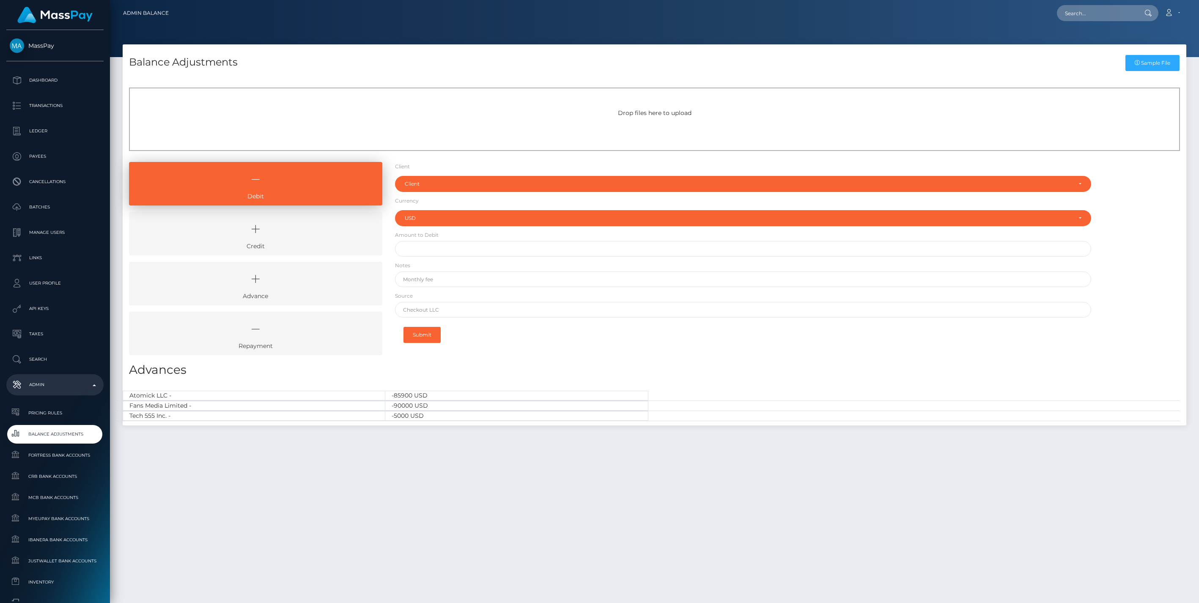
select select "USD"
drag, startPoint x: 283, startPoint y: 237, endPoint x: 289, endPoint y: 233, distance: 6.5
click at [284, 236] on icon at bounding box center [256, 229] width 234 height 25
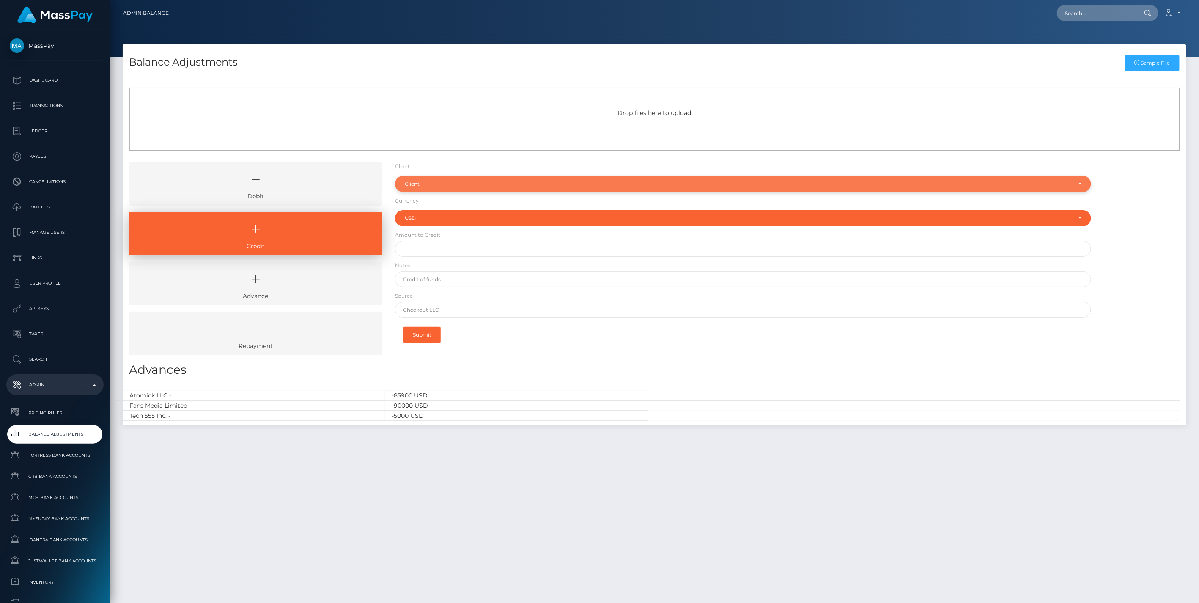
click at [430, 184] on div "Client" at bounding box center [738, 184] width 667 height 7
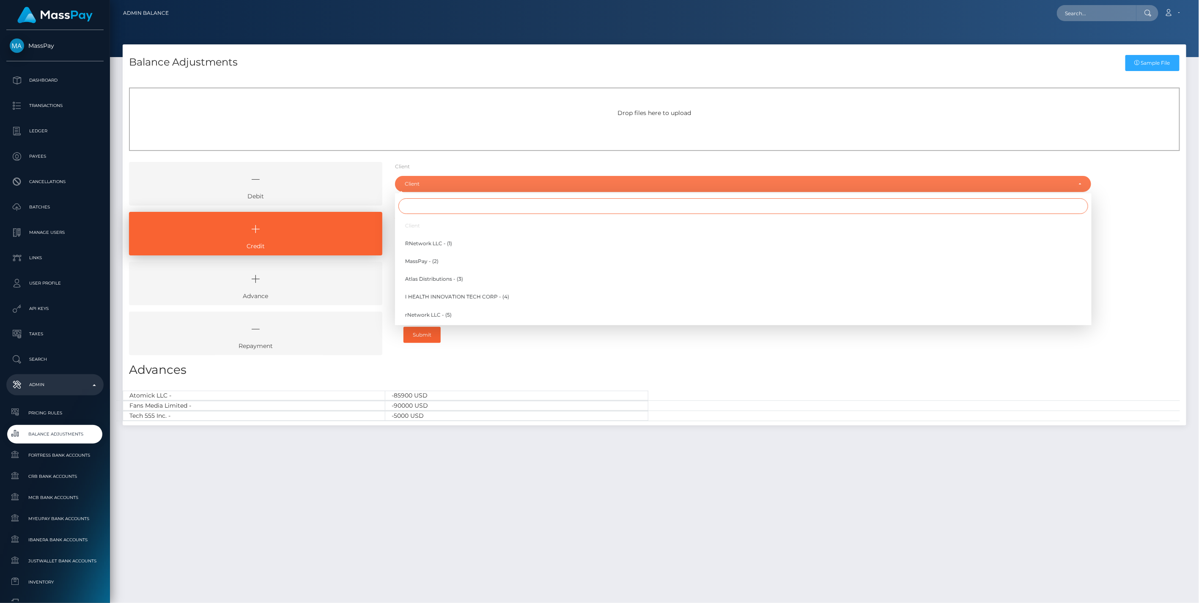
click at [423, 204] on input "Search" at bounding box center [743, 206] width 690 height 16
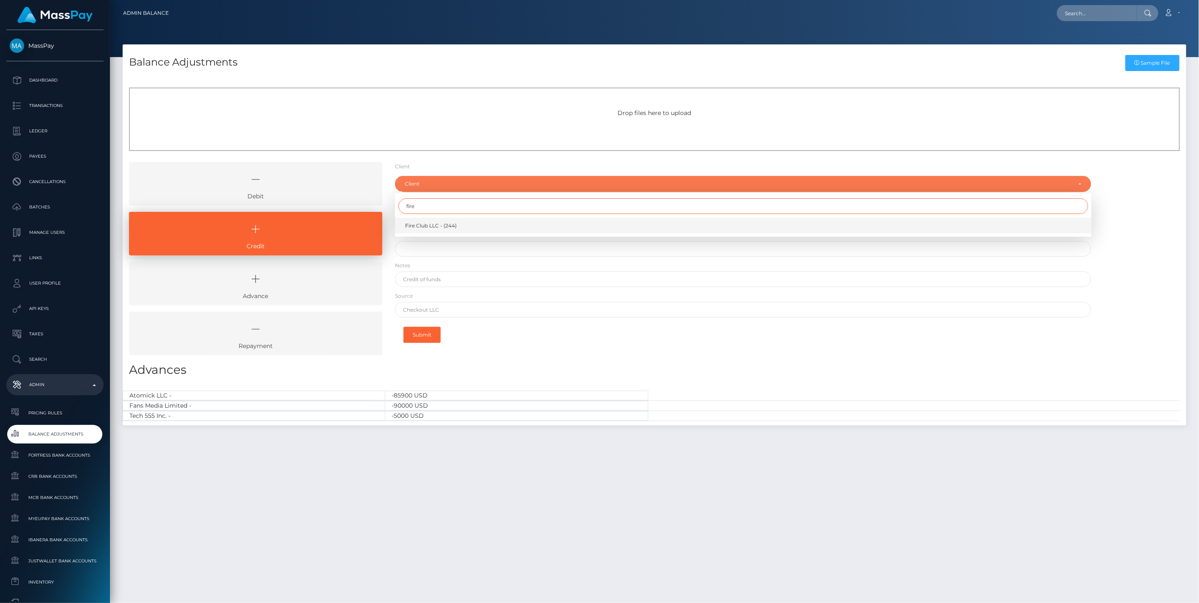
type input "fire"
click at [422, 225] on span "Fire Club LLC - (244)" at bounding box center [431, 226] width 52 height 8
select select "244"
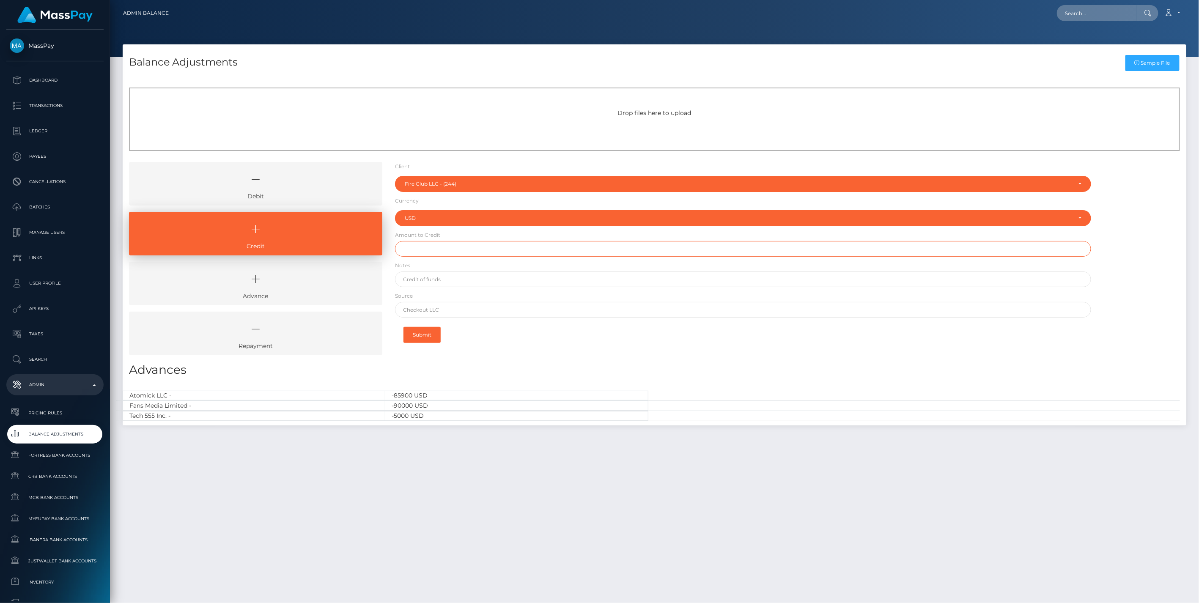
click at [424, 252] on input "text" at bounding box center [743, 249] width 697 height 16
type input "$239.00"
click at [430, 283] on input "text" at bounding box center [743, 280] width 697 height 16
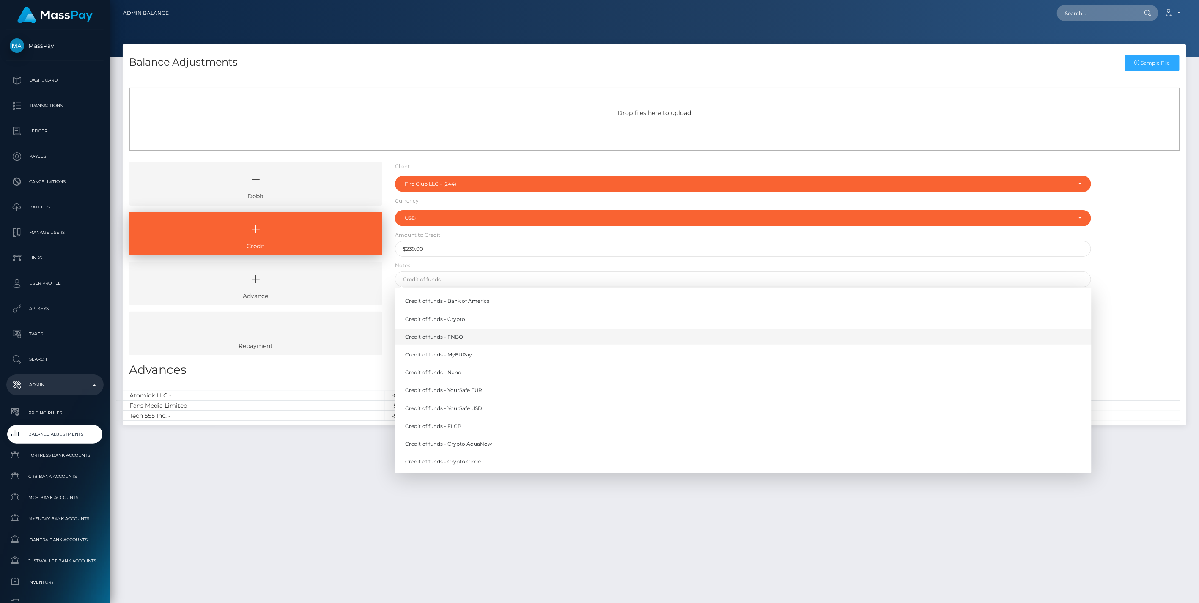
click at [440, 338] on link "Credit of funds - FNBO" at bounding box center [743, 337] width 697 height 16
type input "Credit of funds - FNBO"
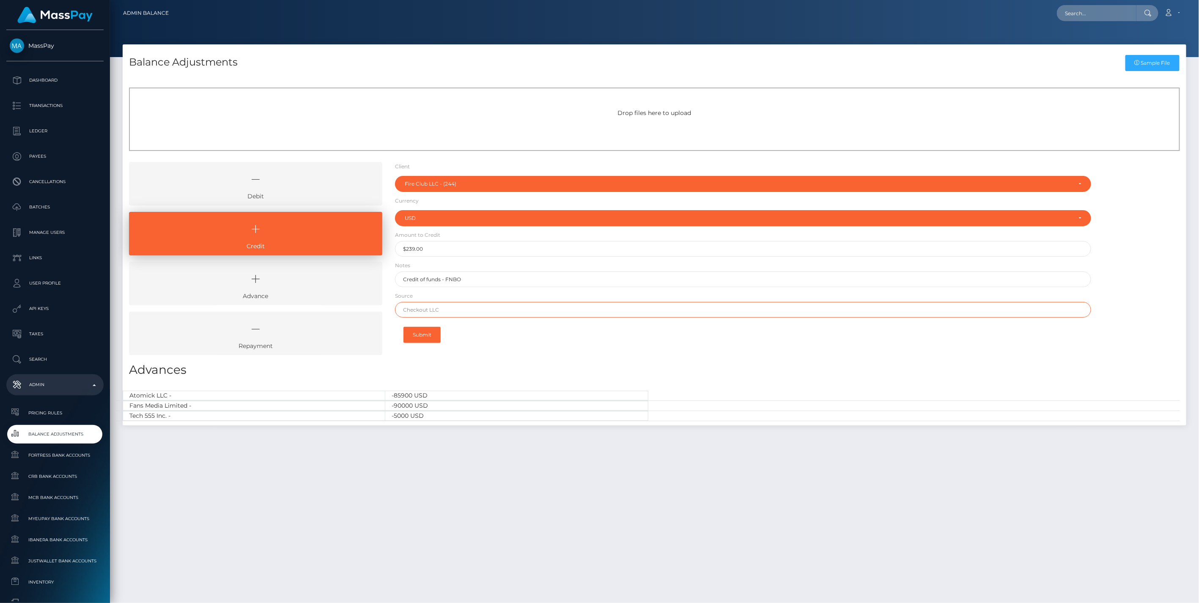
click at [429, 311] on input "text" at bounding box center [743, 310] width 697 height 16
type input "PNC Bank"
click at [428, 337] on button "Submit" at bounding box center [421, 335] width 37 height 16
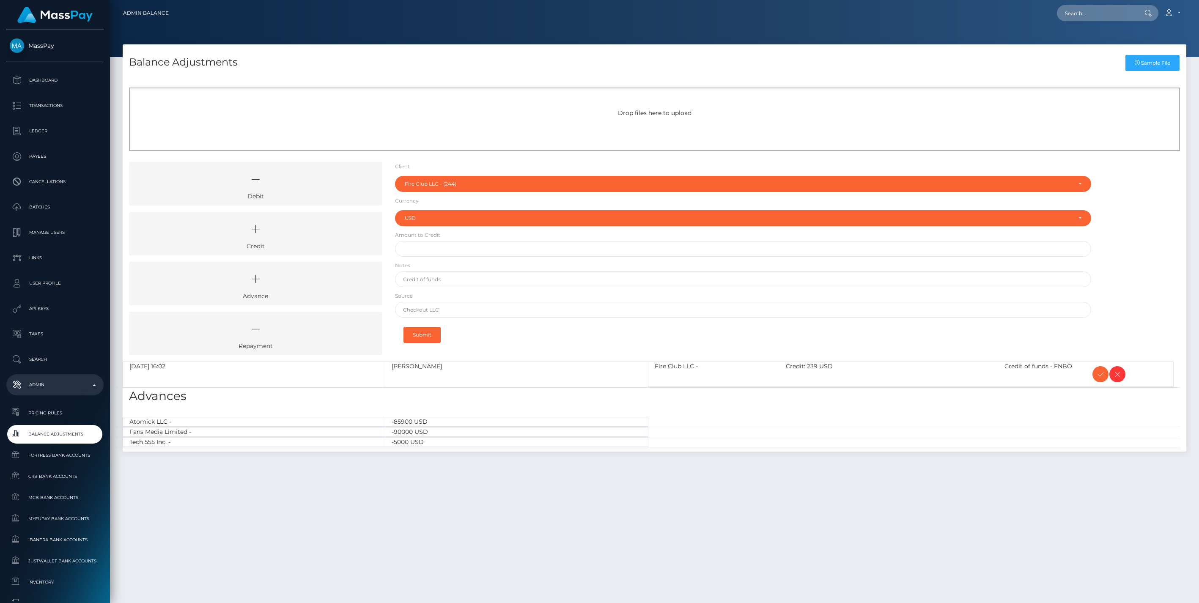
select select "244"
select select "USD"
drag, startPoint x: 1102, startPoint y: 373, endPoint x: 1096, endPoint y: 373, distance: 5.5
click at [1102, 373] on icon at bounding box center [1100, 374] width 10 height 11
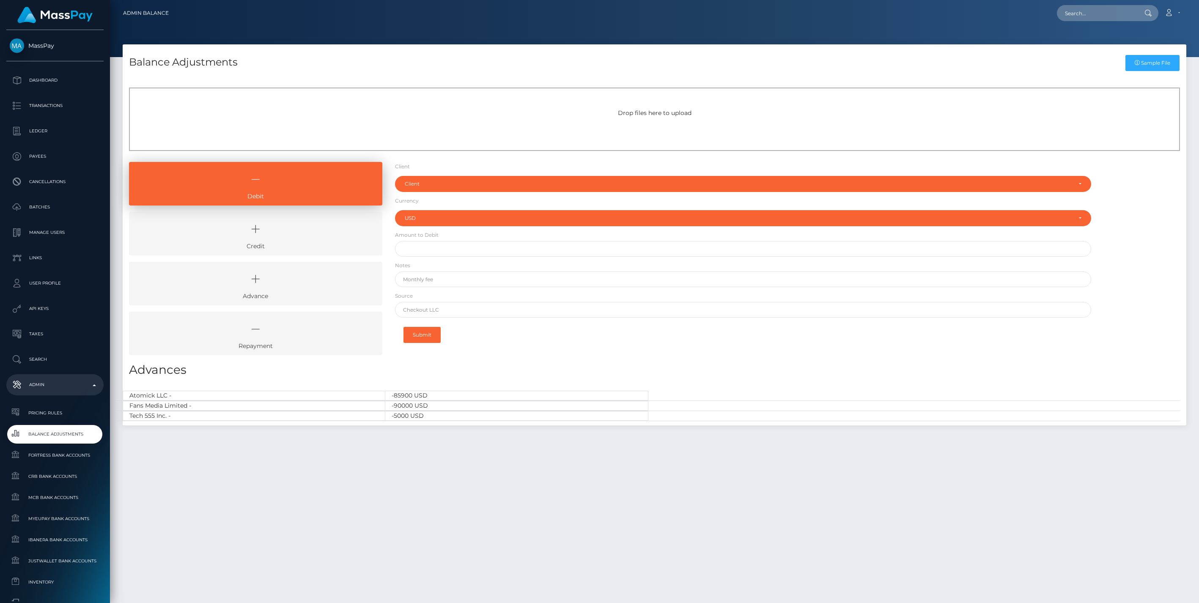
select select "USD"
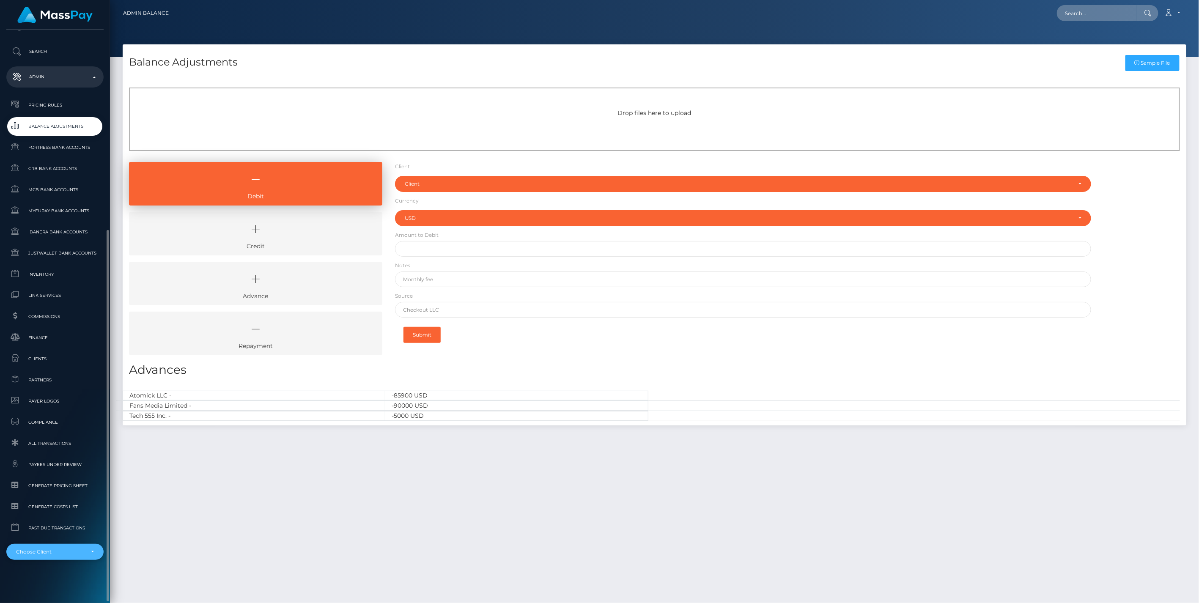
click at [95, 549] on div "Choose Client" at bounding box center [54, 552] width 97 height 16
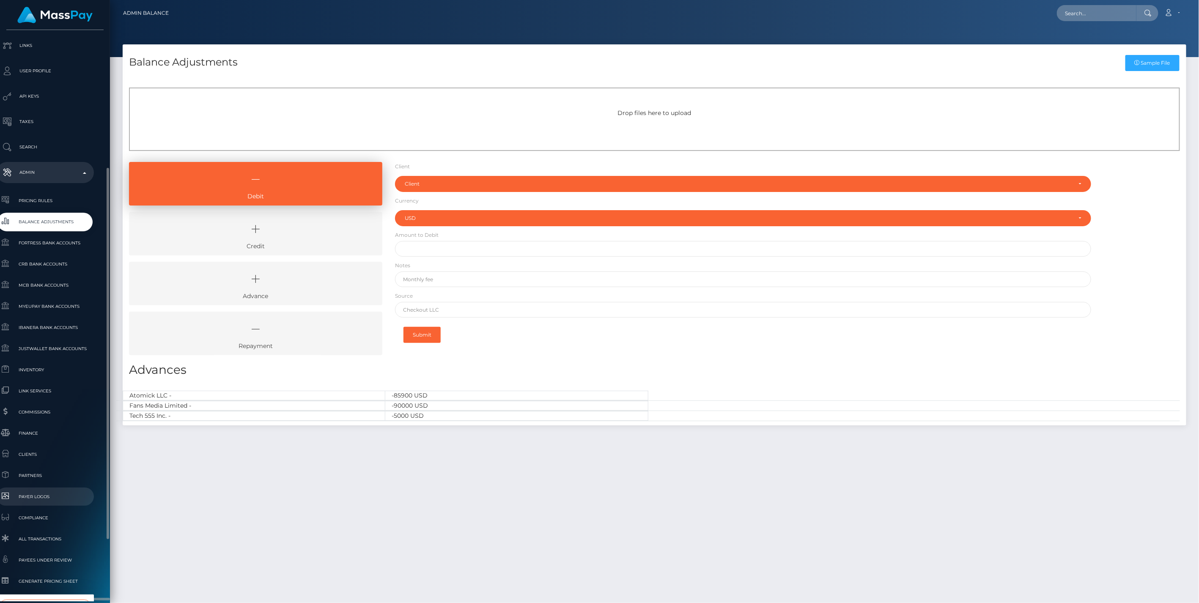
scroll to position [308, 10]
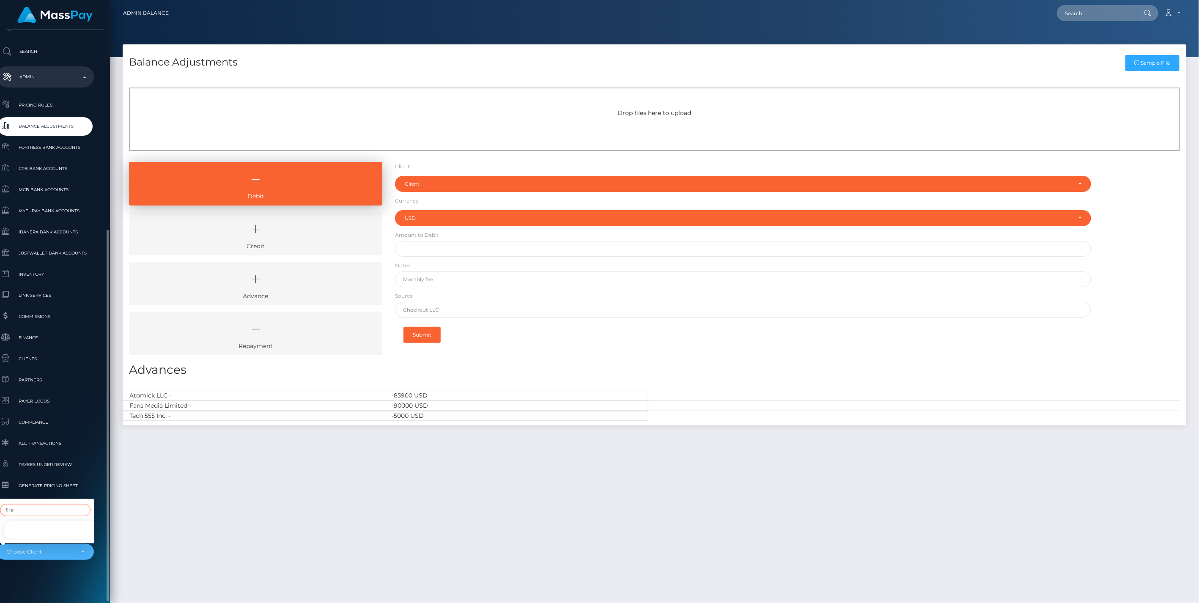
type input "fire"
click at [30, 525] on link "Fire Club LLC -" at bounding box center [51, 530] width 97 height 19
select select "244"
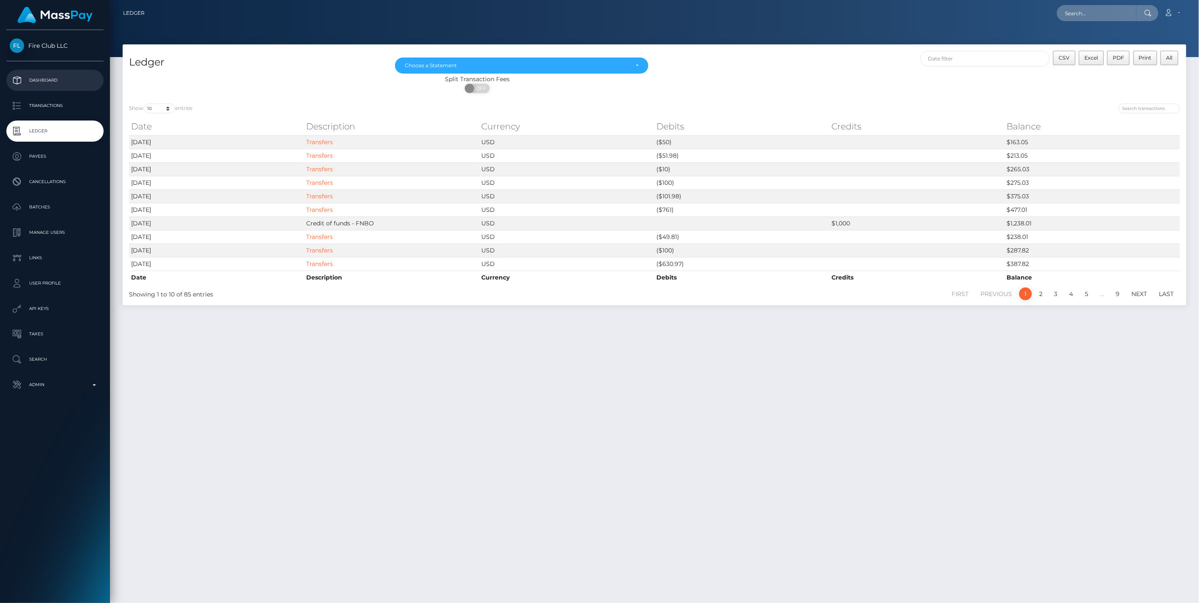
click at [48, 82] on p "Dashboard" at bounding box center [55, 80] width 91 height 13
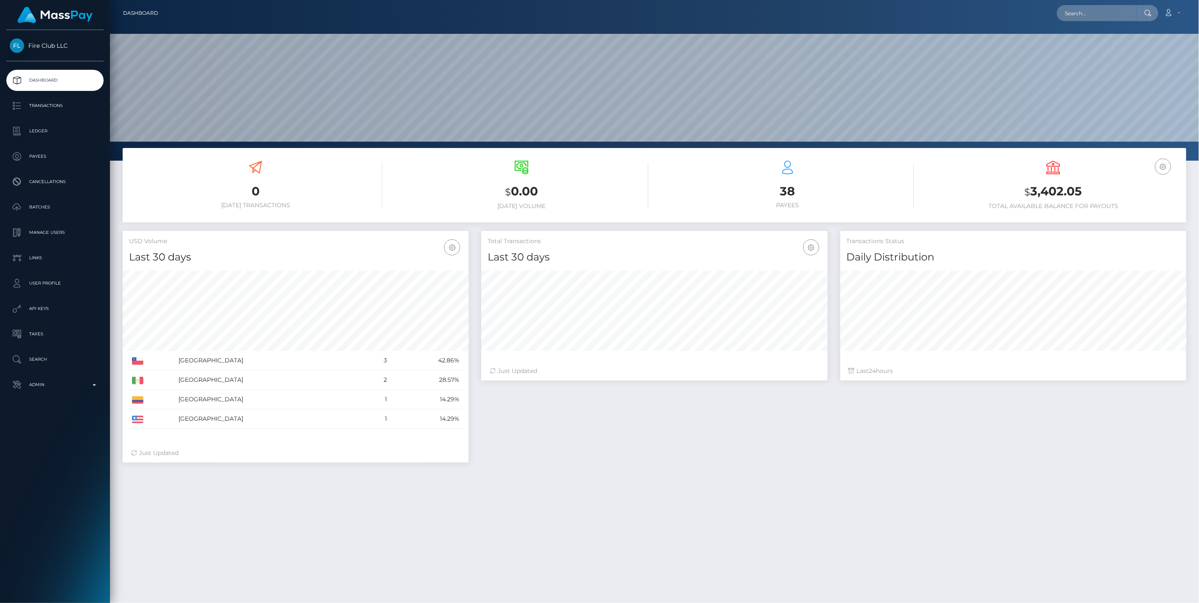
scroll to position [150, 346]
click at [91, 385] on p "Admin" at bounding box center [55, 385] width 91 height 13
click at [69, 432] on span "Balance Adjustments" at bounding box center [55, 434] width 91 height 10
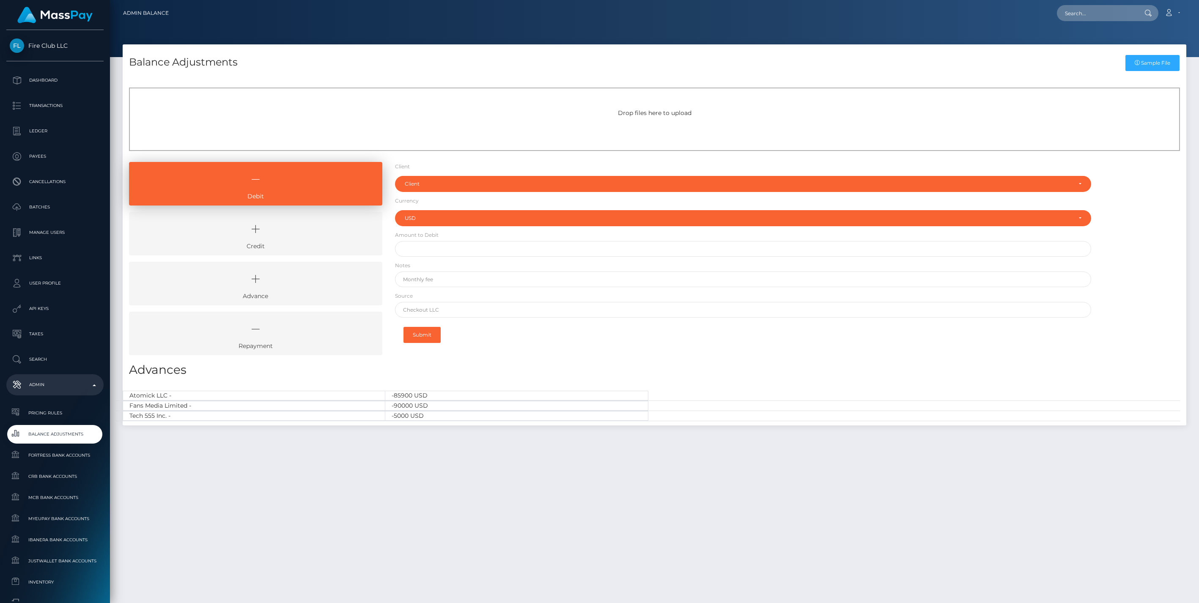
select select "USD"
click at [288, 233] on icon at bounding box center [256, 229] width 234 height 25
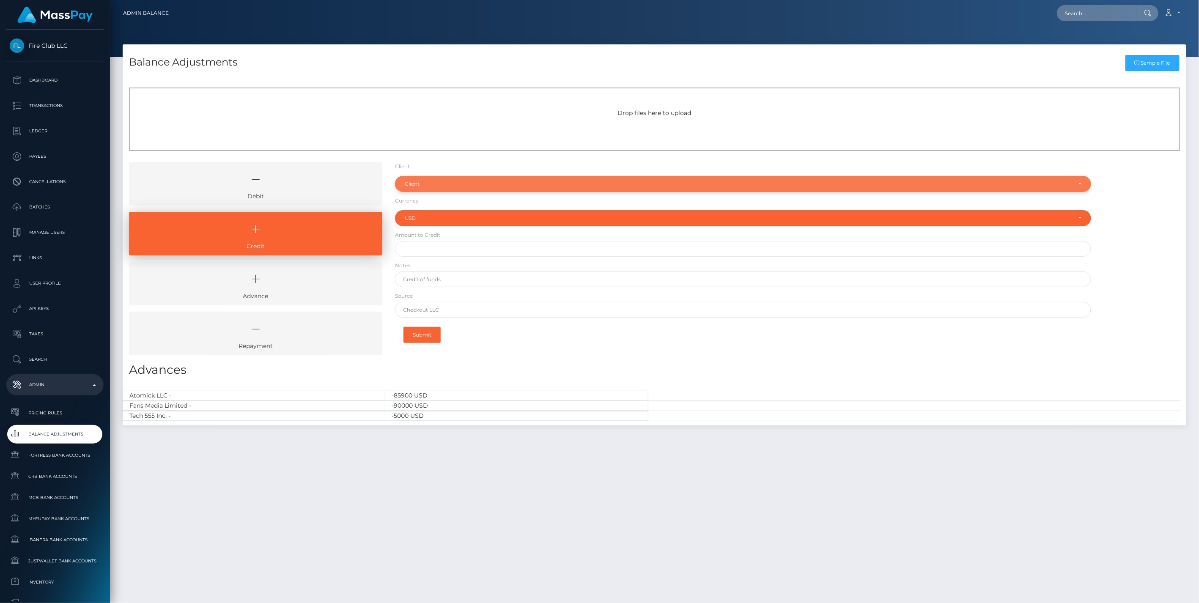
click at [452, 181] on div "Client" at bounding box center [738, 184] width 667 height 7
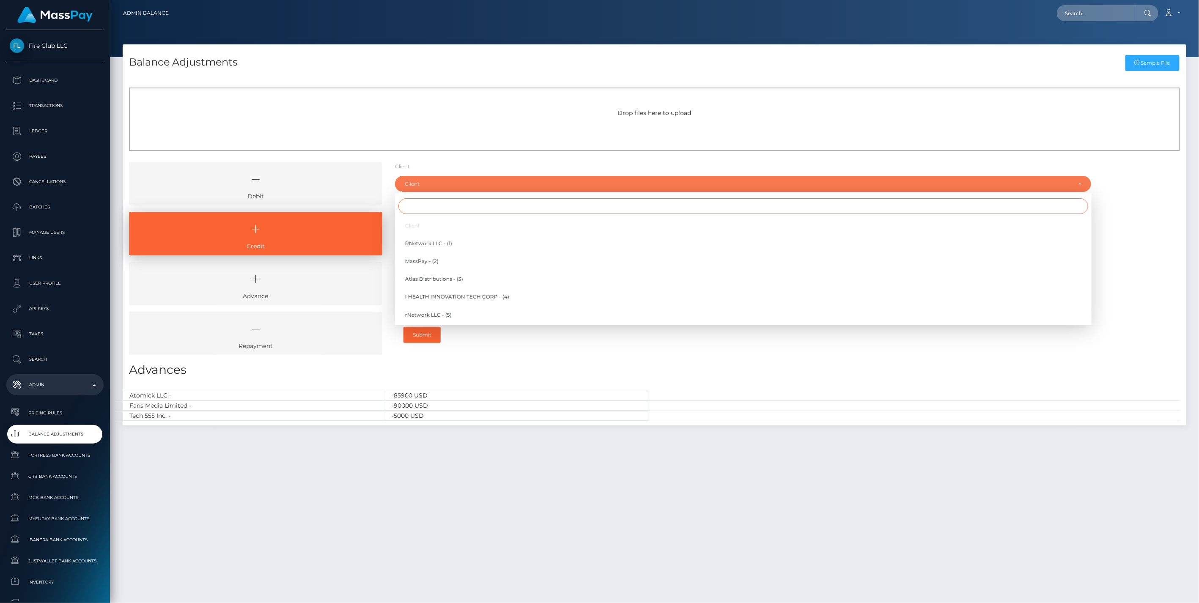
click at [422, 210] on input "Search" at bounding box center [743, 206] width 690 height 16
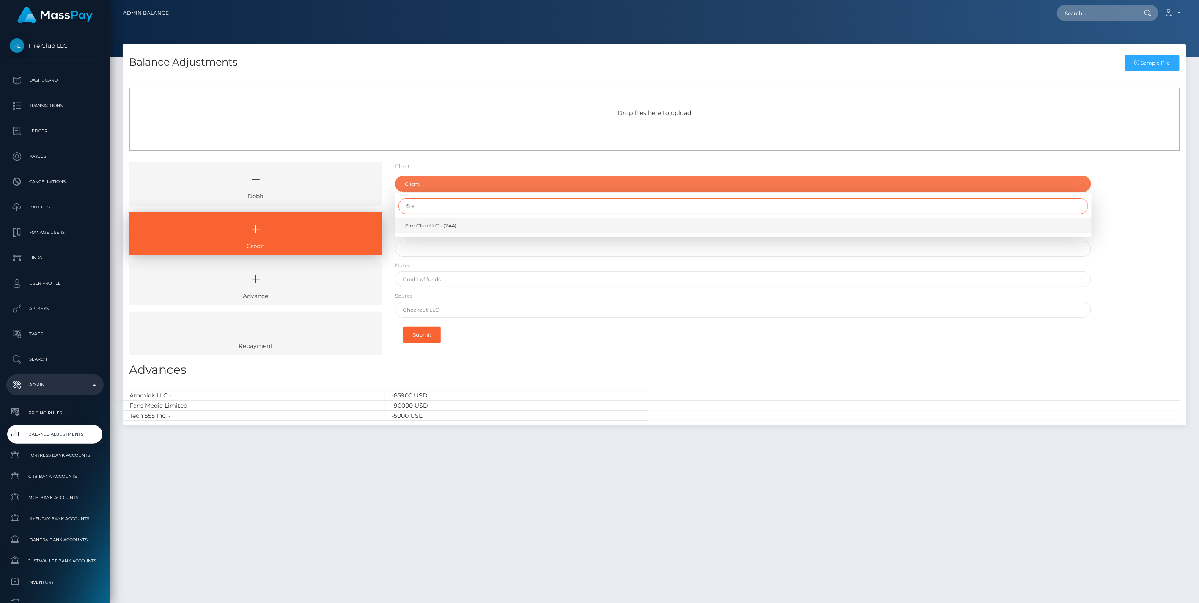
type input "fire"
click at [431, 225] on span "Fire Club LLC - (244)" at bounding box center [431, 226] width 52 height 8
select select "244"
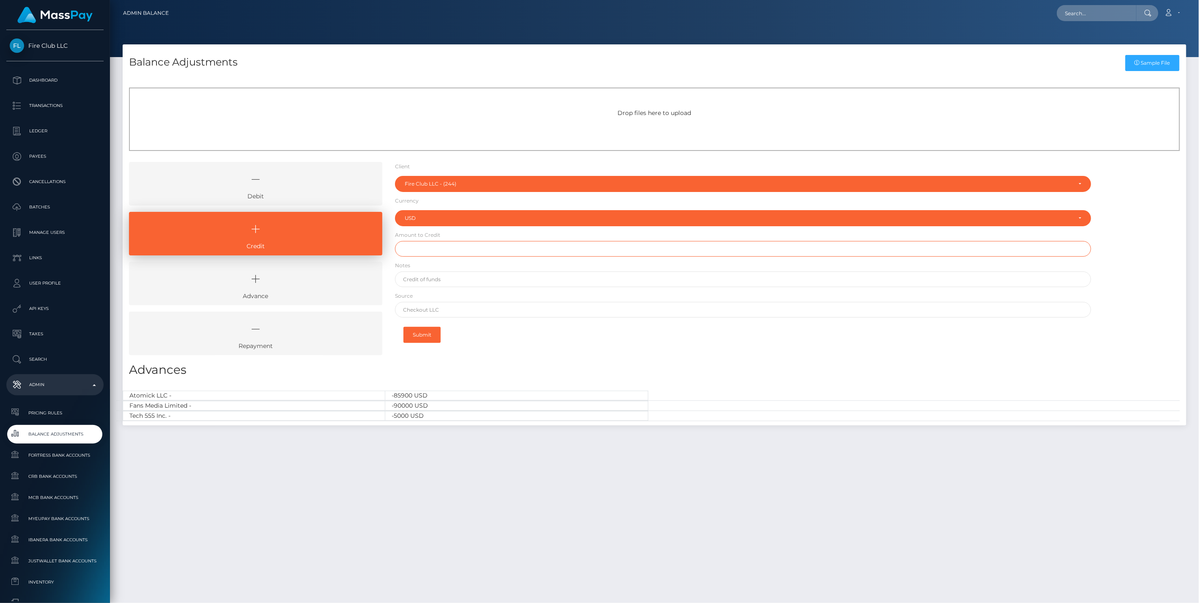
click at [422, 254] on input "text" at bounding box center [743, 249] width 697 height 16
type input "$1,000.00"
click at [433, 280] on input "text" at bounding box center [743, 280] width 697 height 16
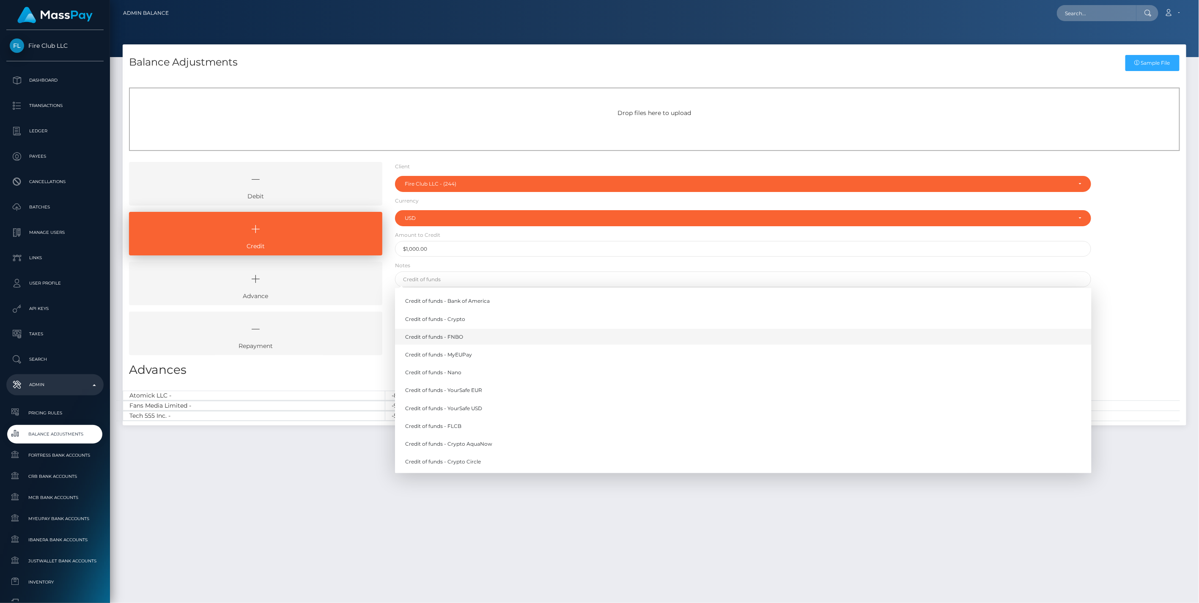
click at [454, 336] on link "Credit of funds - FNBO" at bounding box center [743, 337] width 697 height 16
type input "Credit of funds - FNBO"
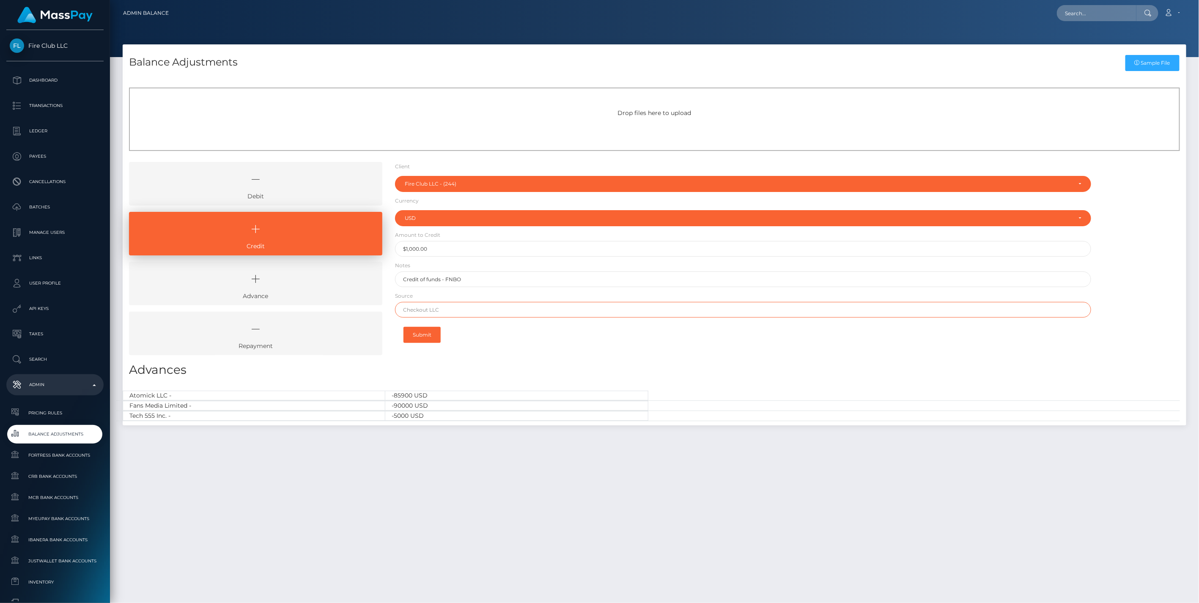
click at [423, 312] on input "text" at bounding box center [743, 310] width 697 height 16
type input "PNC Bank"
click at [450, 311] on input "PNC Bank" at bounding box center [743, 310] width 697 height 16
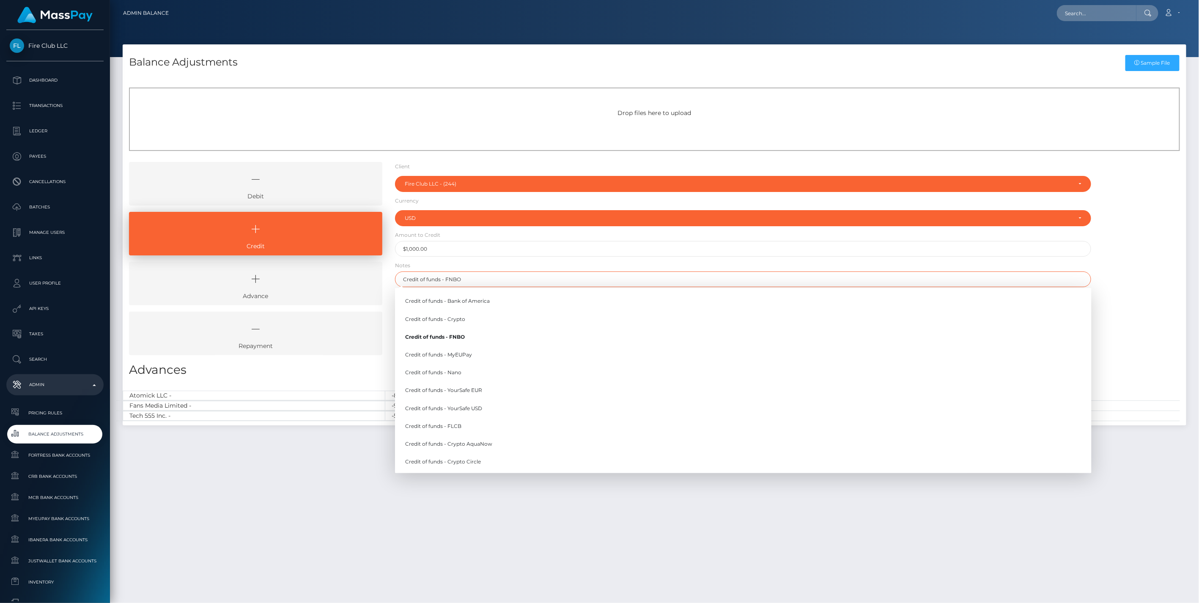
click at [496, 281] on input "Credit of funds - FNBO" at bounding box center [743, 280] width 697 height 16
type input "Credit of funds - FNBO 9/12/25"
click at [1121, 217] on div "Debit Credit Advance Repayment" at bounding box center [655, 262] width 1064 height 200
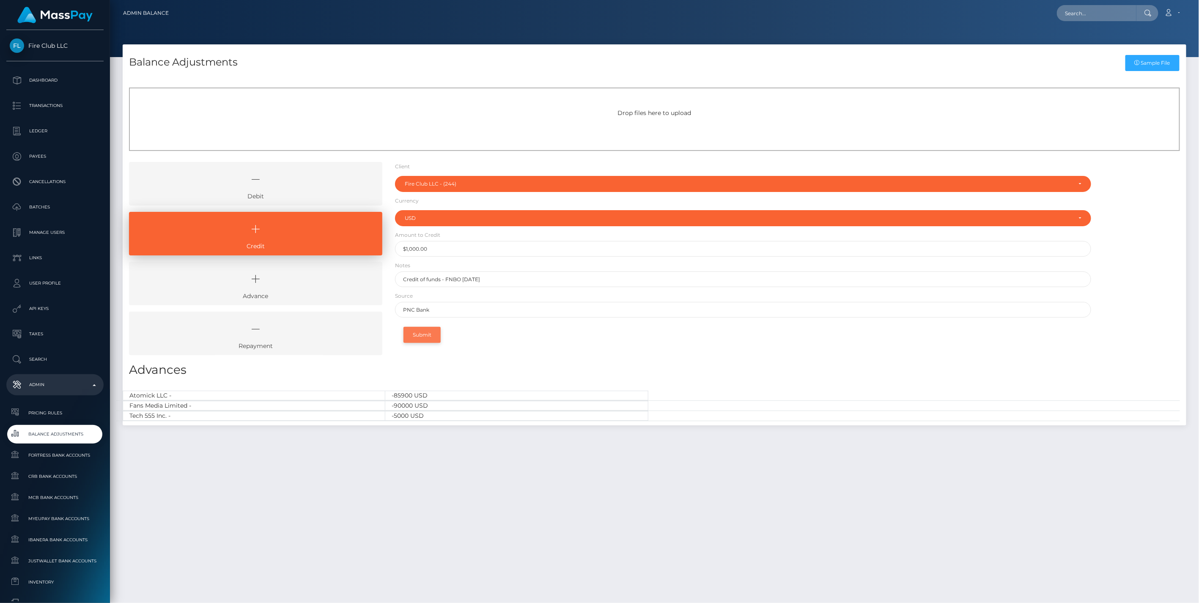
click at [431, 335] on button "Submit" at bounding box center [421, 335] width 37 height 16
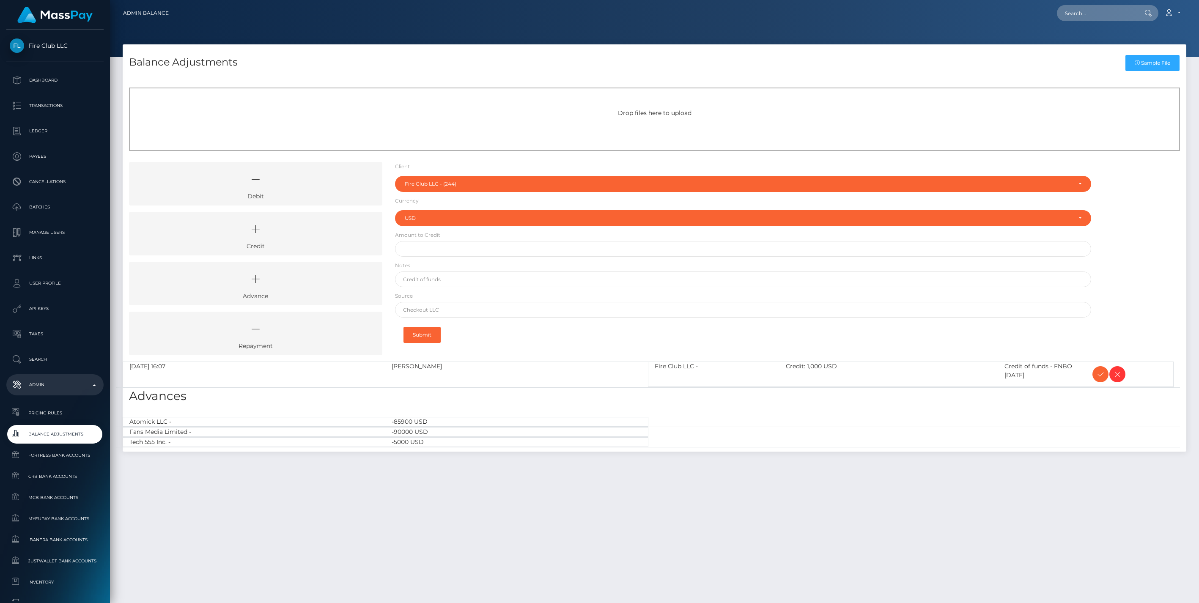
select select "244"
select select "USD"
click at [1097, 373] on icon at bounding box center [1100, 374] width 10 height 11
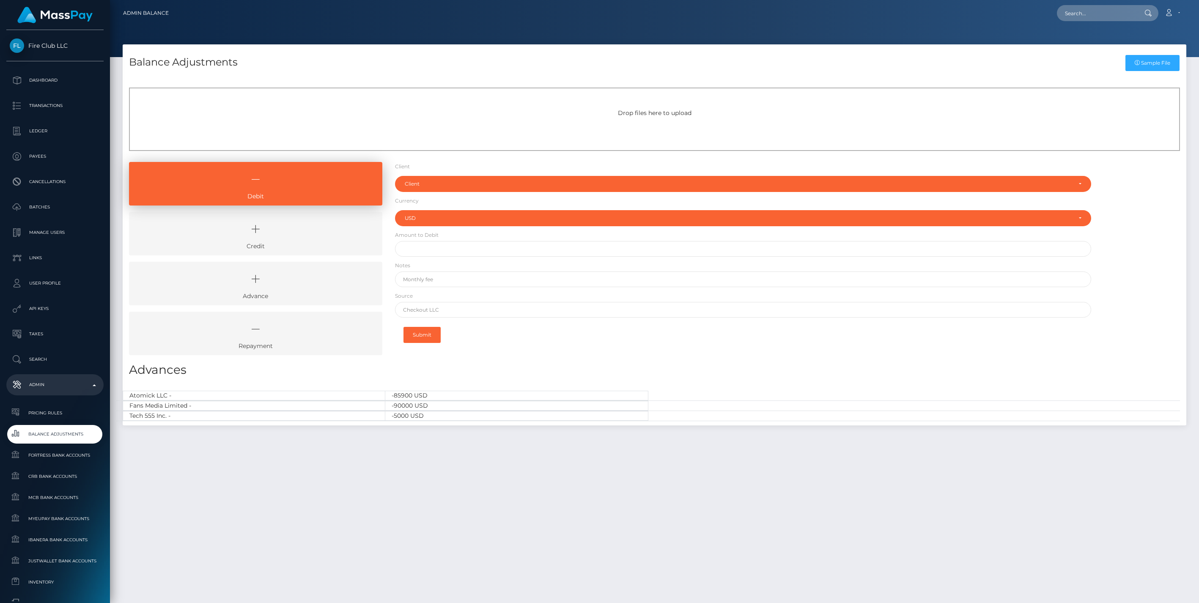
select select "USD"
click at [47, 132] on p "Ledger" at bounding box center [55, 131] width 91 height 13
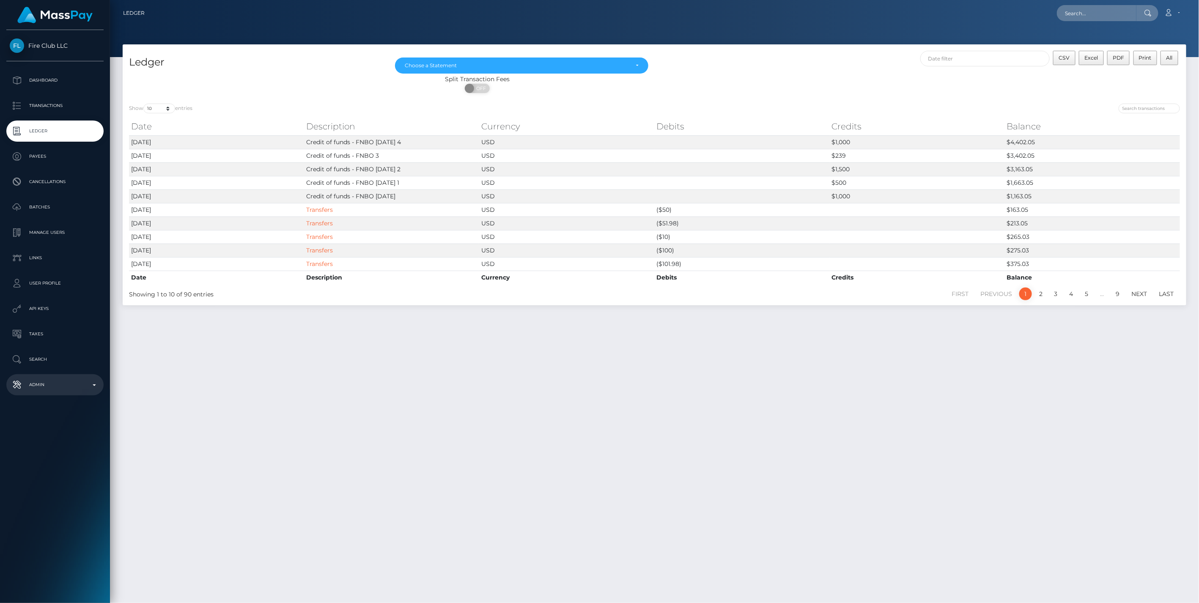
click at [90, 384] on p "Admin" at bounding box center [55, 385] width 91 height 13
click at [42, 433] on span "Balance Adjustments" at bounding box center [55, 434] width 91 height 10
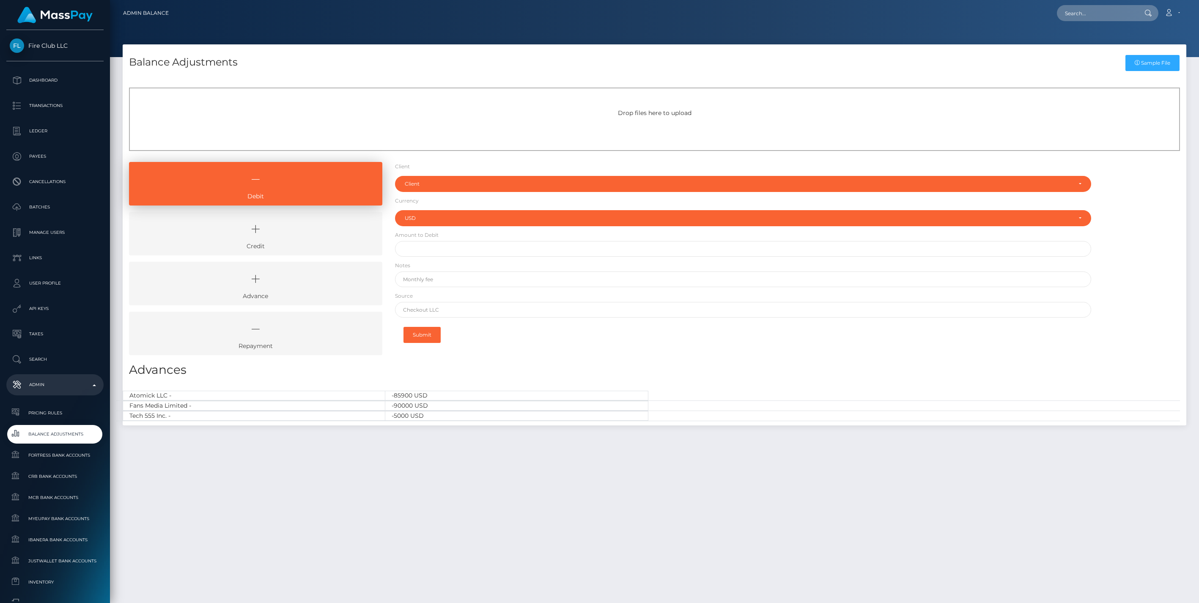
select select "USD"
drag, startPoint x: 292, startPoint y: 235, endPoint x: 382, endPoint y: 215, distance: 92.3
click at [292, 235] on icon at bounding box center [256, 229] width 234 height 25
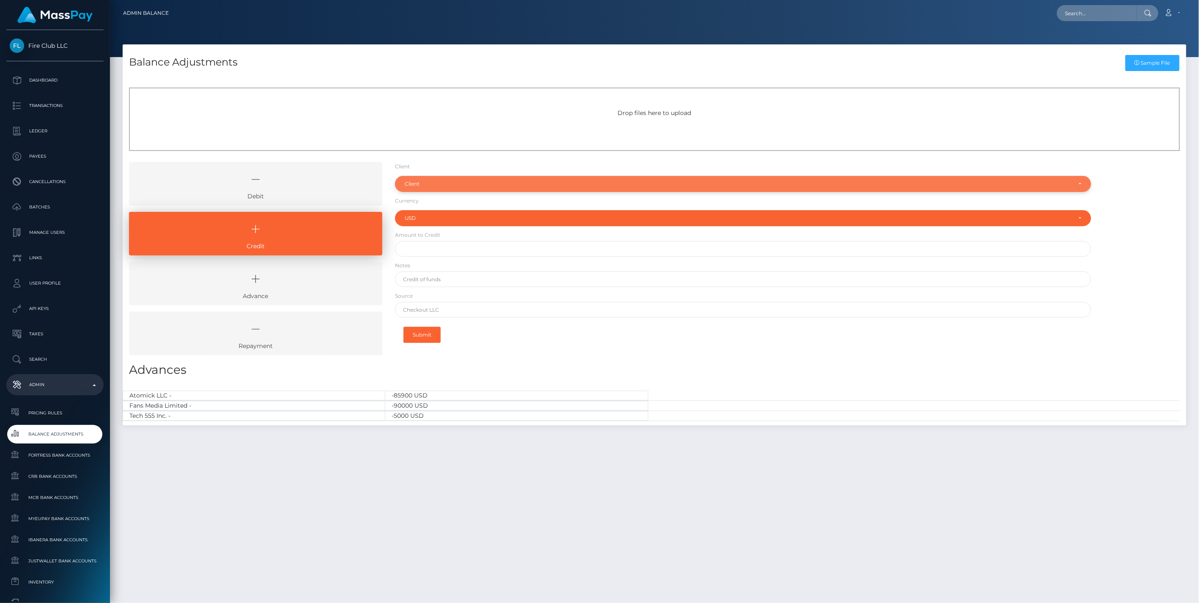
click at [434, 182] on div "Client" at bounding box center [738, 184] width 667 height 7
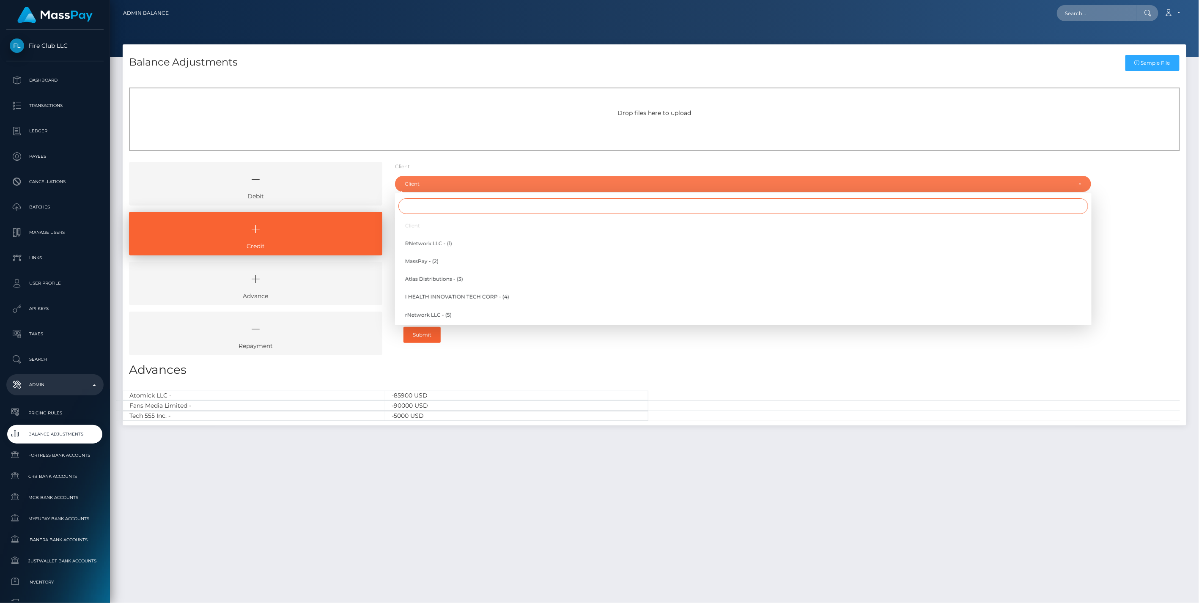
click at [427, 209] on input "Search" at bounding box center [743, 206] width 690 height 16
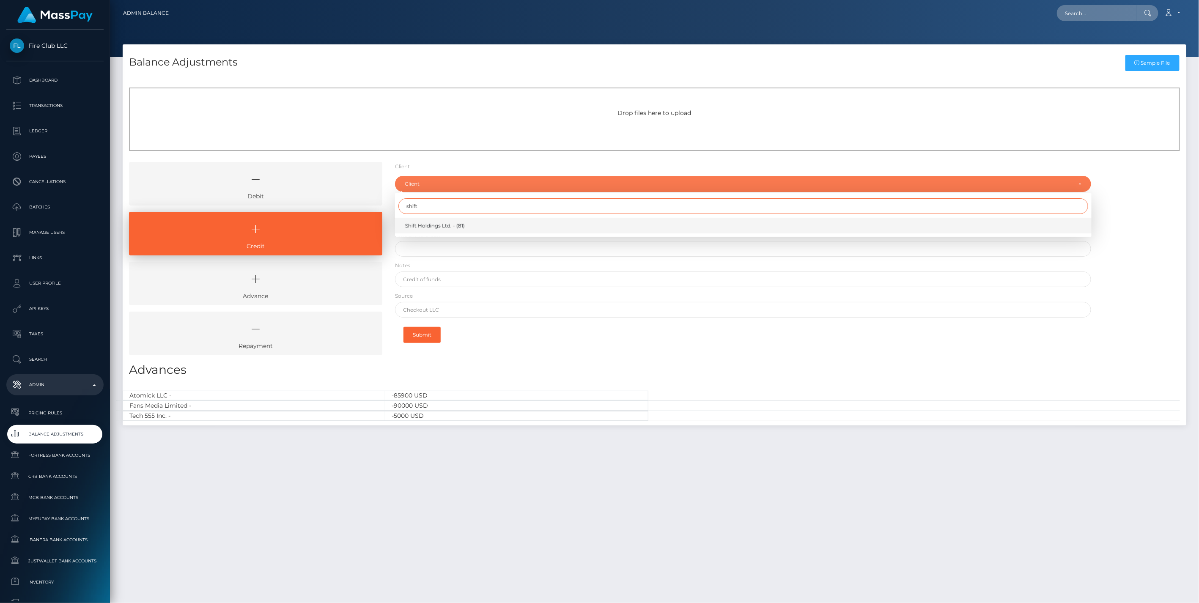
type input "shift"
click at [440, 225] on span "Shift Holdings Ltd. - (81)" at bounding box center [435, 226] width 60 height 8
select select "81"
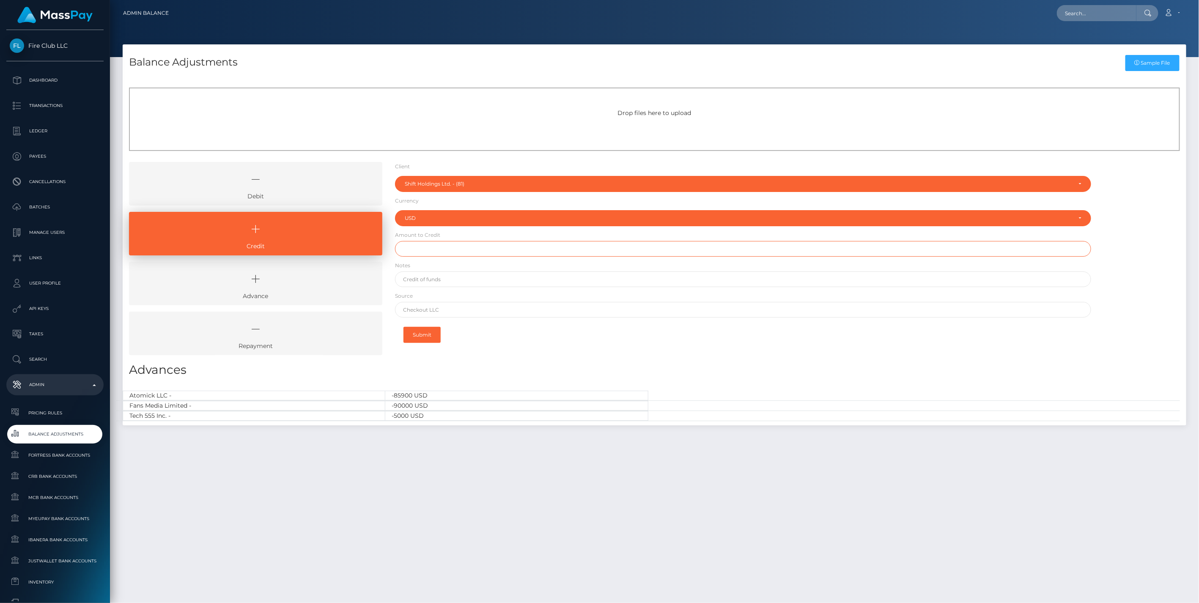
click at [437, 248] on input "text" at bounding box center [743, 249] width 697 height 16
type input "$500,000.00"
click at [440, 281] on input "text" at bounding box center [743, 280] width 697 height 16
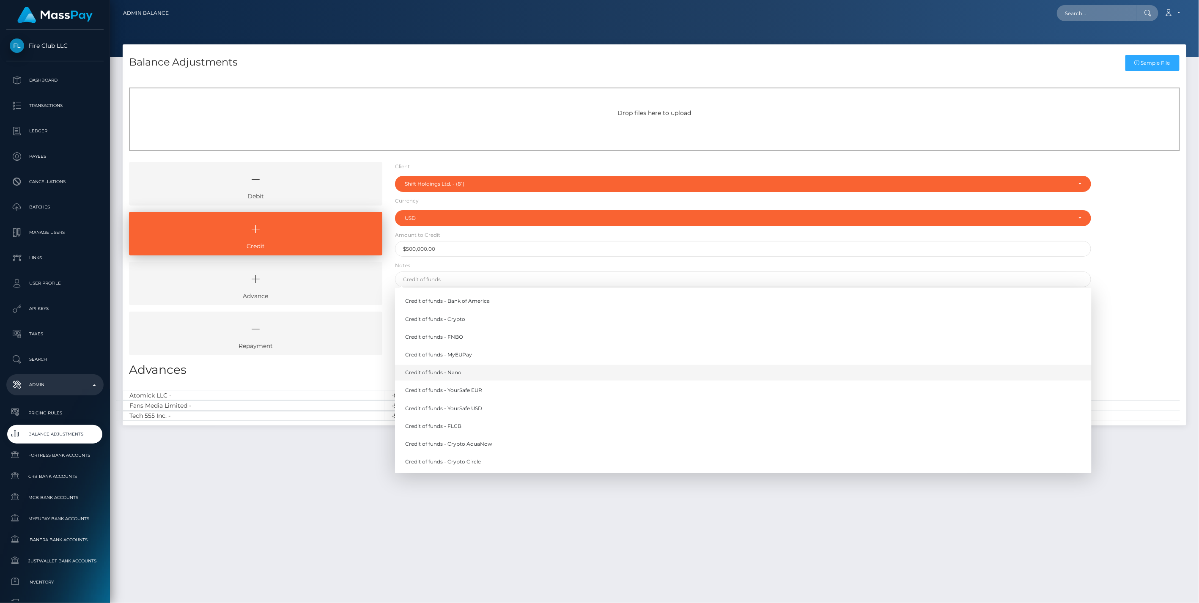
click at [453, 371] on link "Credit of funds - Nano" at bounding box center [743, 373] width 697 height 16
type input "Credit of funds - Nano"
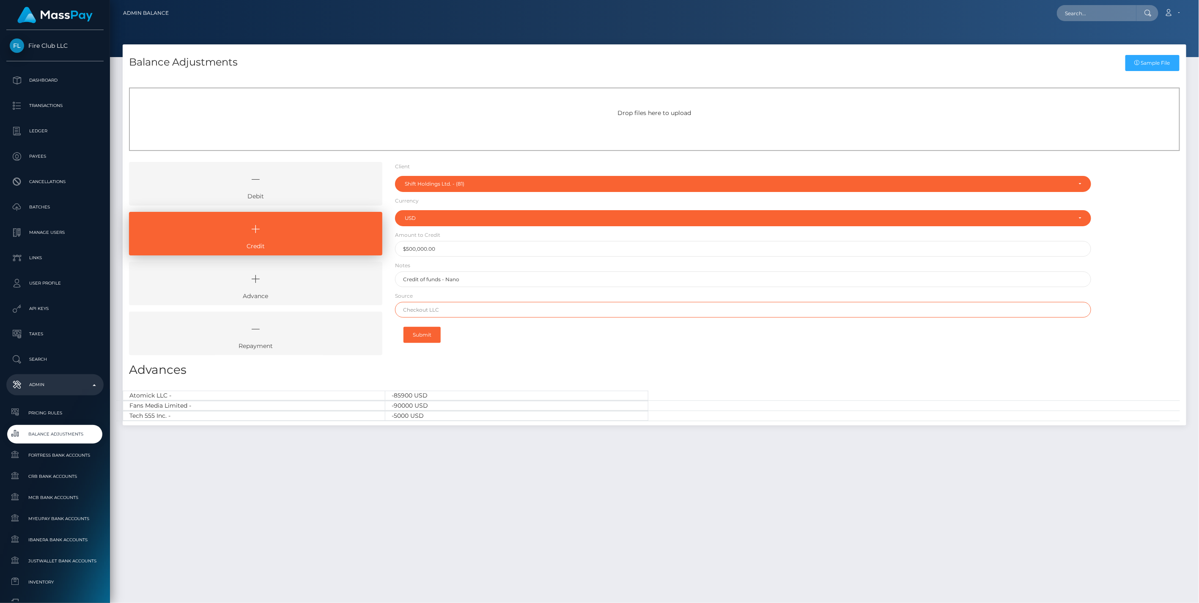
click at [437, 311] on input "text" at bounding box center [743, 310] width 697 height 16
type input "Nano"
click at [426, 336] on button "Submit" at bounding box center [421, 335] width 37 height 16
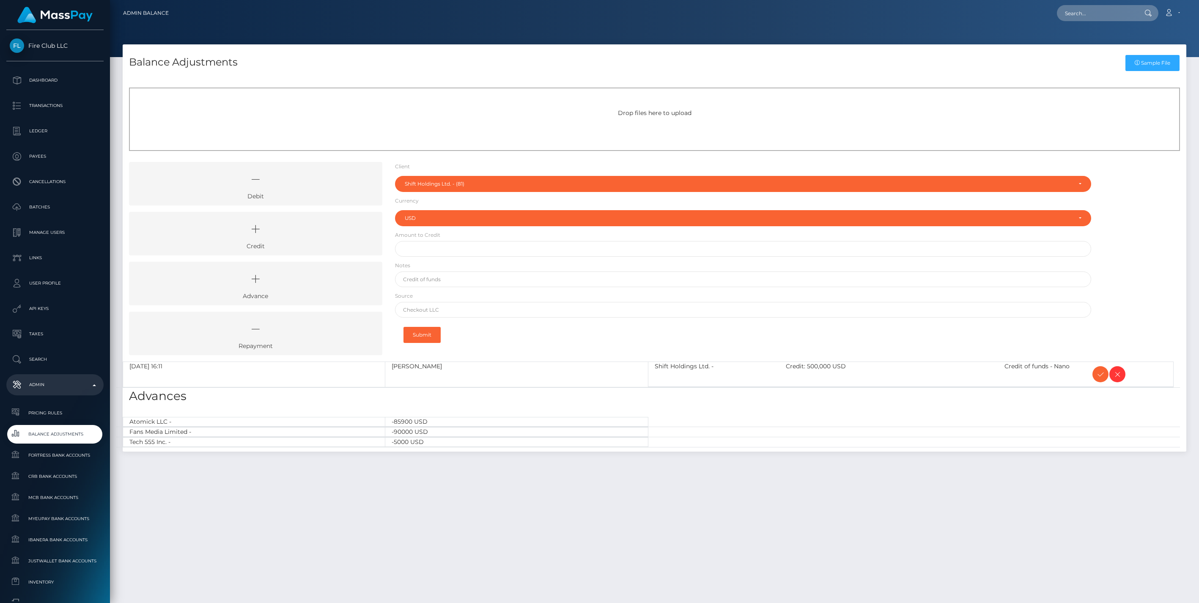
select select "81"
select select "USD"
click at [1101, 374] on icon at bounding box center [1100, 374] width 10 height 11
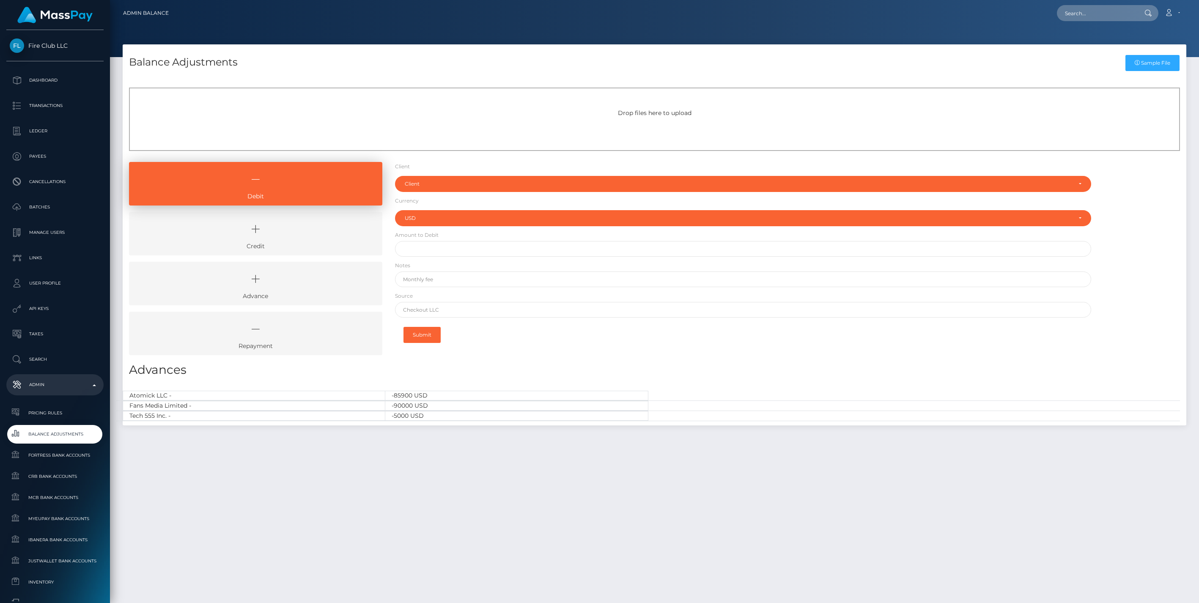
select select "USD"
drag, startPoint x: 327, startPoint y: 233, endPoint x: 379, endPoint y: 102, distance: 140.5
click at [327, 233] on icon at bounding box center [256, 229] width 234 height 25
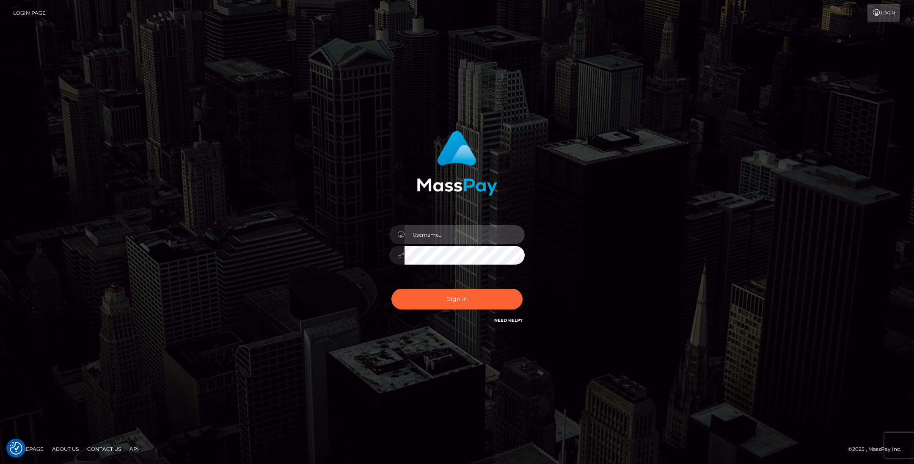
type input "jlo"
